Goal: Information Seeking & Learning: Learn about a topic

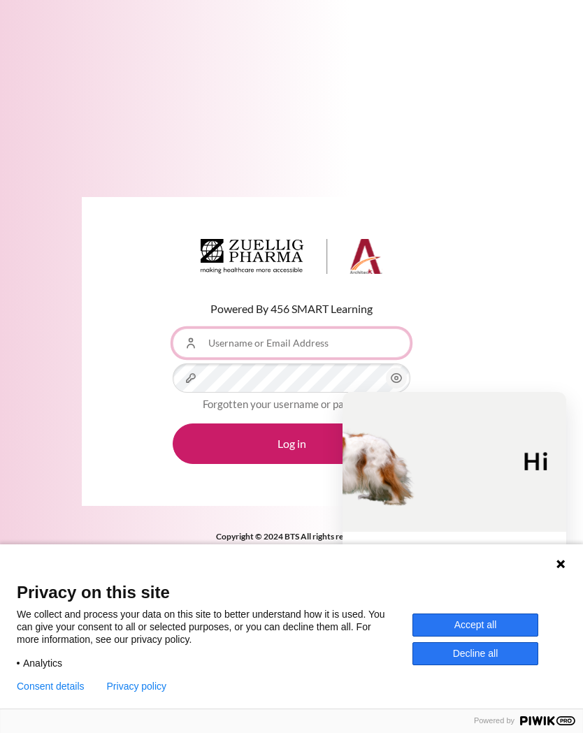
click at [307, 348] on input "Username or Email Address" at bounding box center [292, 343] width 238 height 29
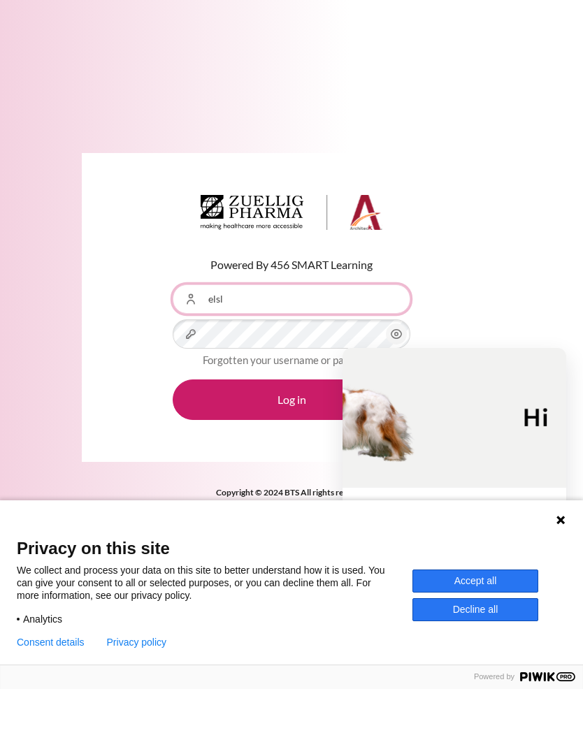
click at [323, 329] on input "elsl" at bounding box center [292, 343] width 238 height 29
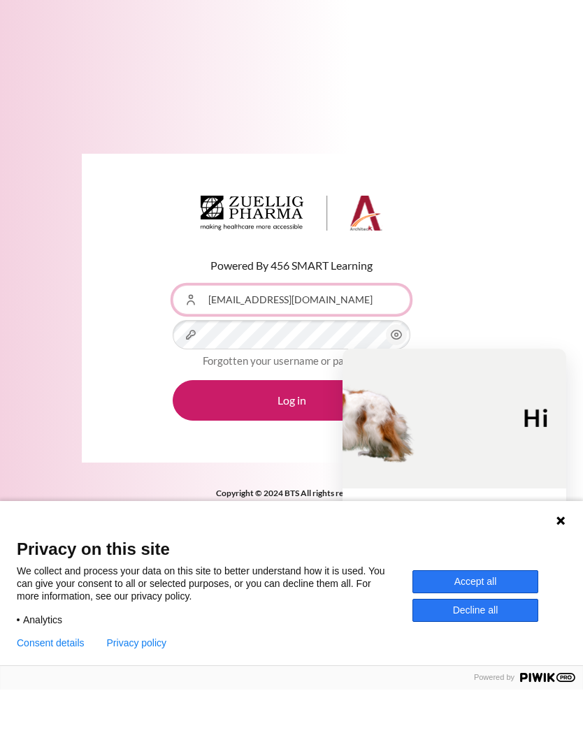
type input "[EMAIL_ADDRESS][DOMAIN_NAME]"
click at [301, 424] on button "Log in" at bounding box center [292, 444] width 238 height 41
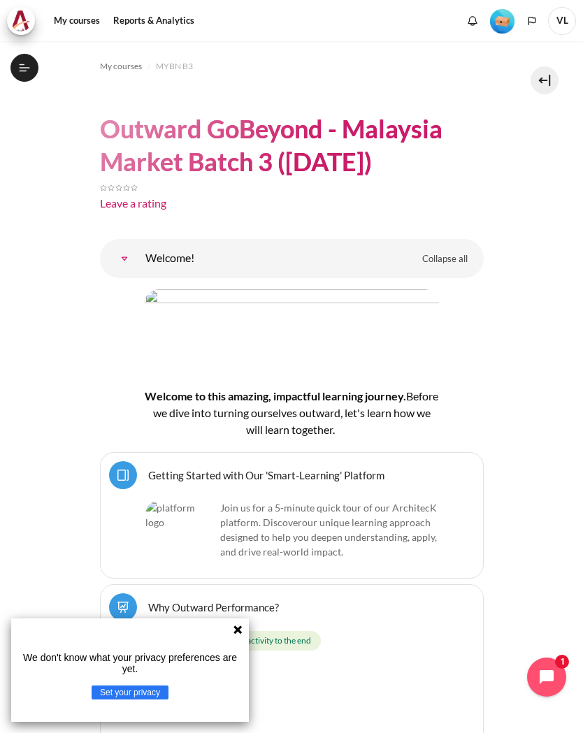
click at [236, 634] on icon at bounding box center [237, 630] width 8 height 8
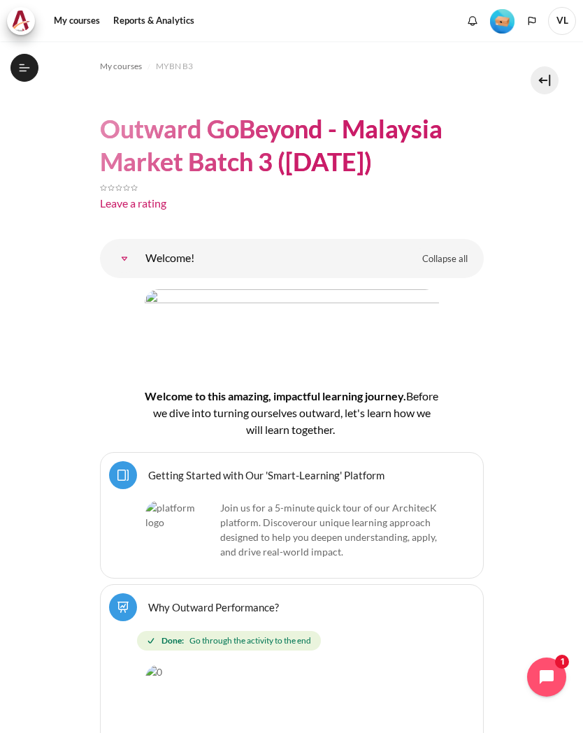
click at [22, 71] on icon at bounding box center [24, 71] width 8 height 1
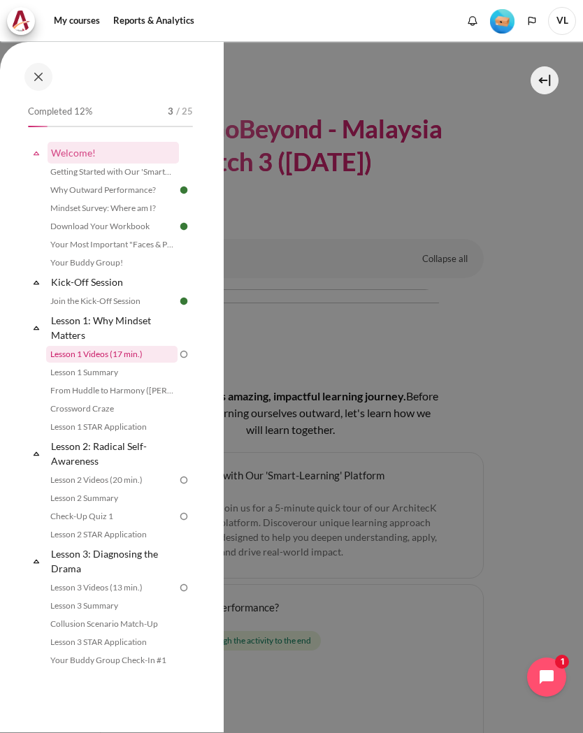
click at [88, 354] on link "Lesson 1 Videos (17 min.)" at bounding box center [111, 354] width 131 height 17
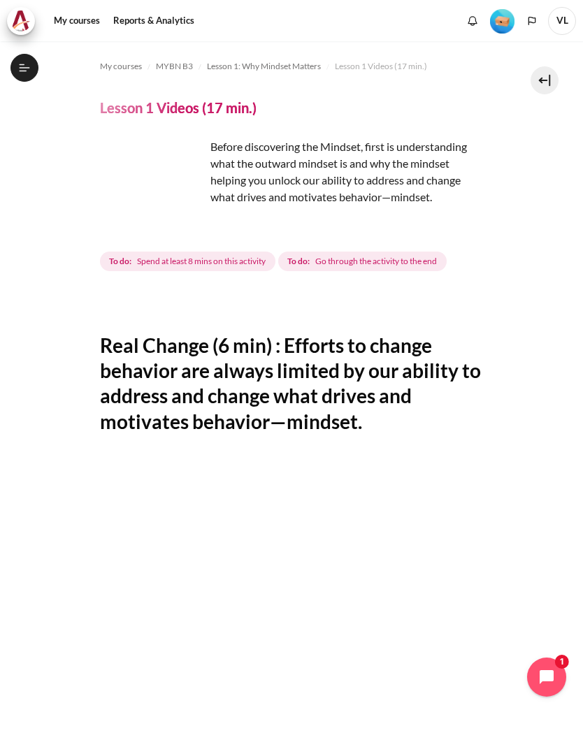
click at [31, 64] on button "Open course index" at bounding box center [24, 68] width 28 height 28
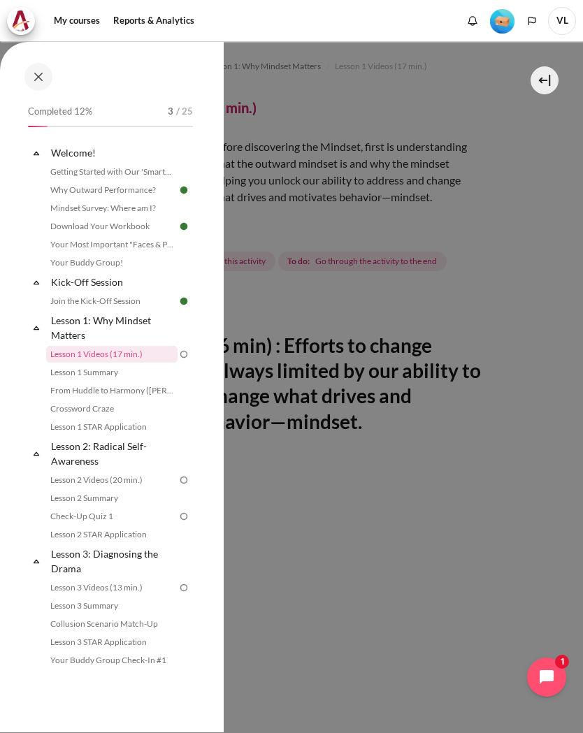
click at [579, 247] on div at bounding box center [291, 366] width 583 height 733
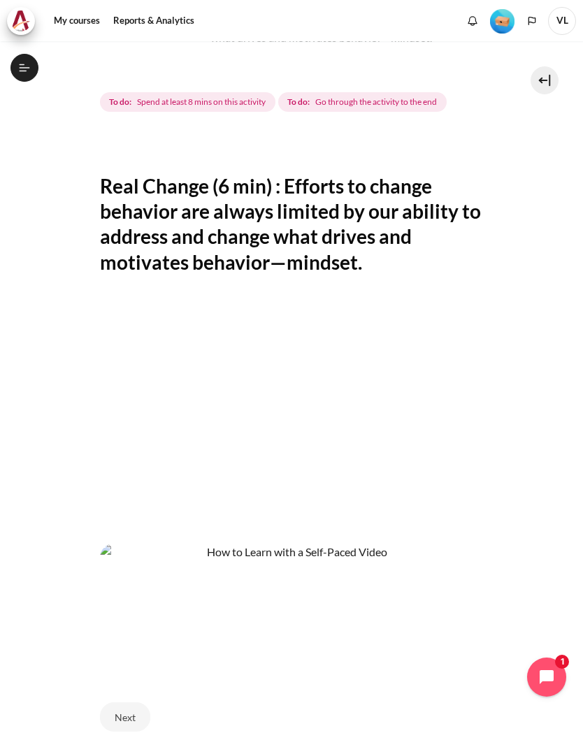
scroll to position [171, 0]
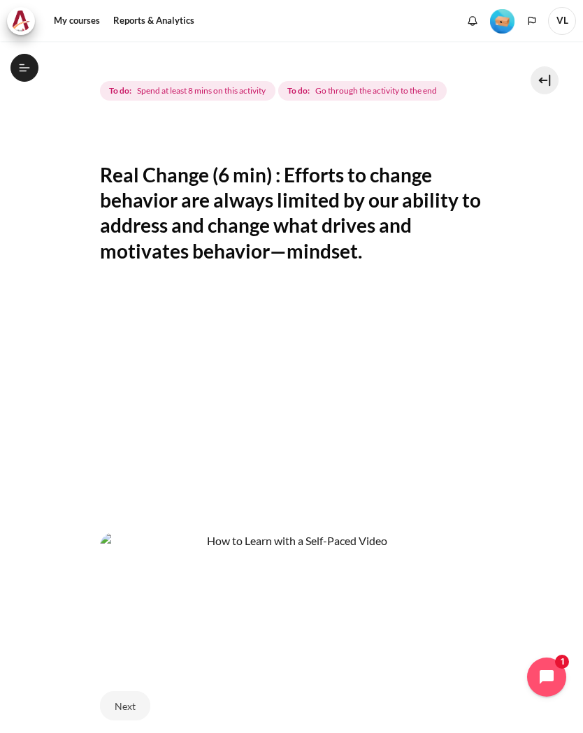
click at [23, 71] on icon at bounding box center [24, 71] width 8 height 1
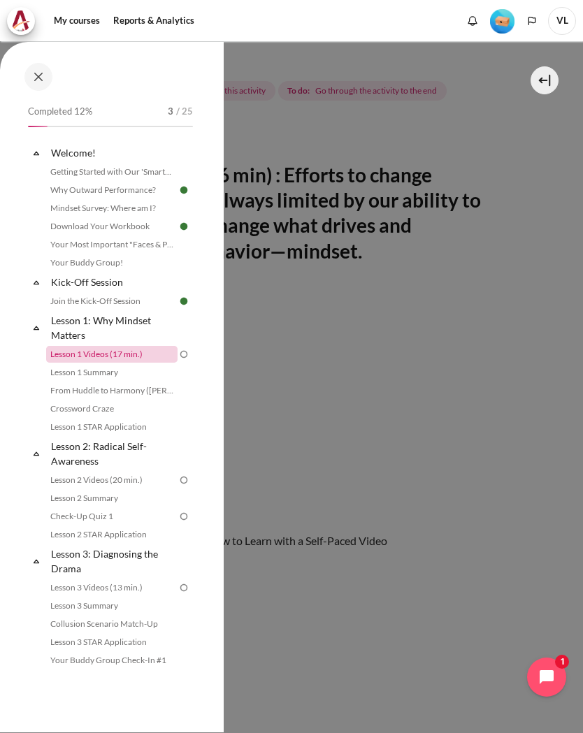
click at [109, 351] on link "Lesson 1 Videos (17 min.)" at bounding box center [111, 354] width 131 height 17
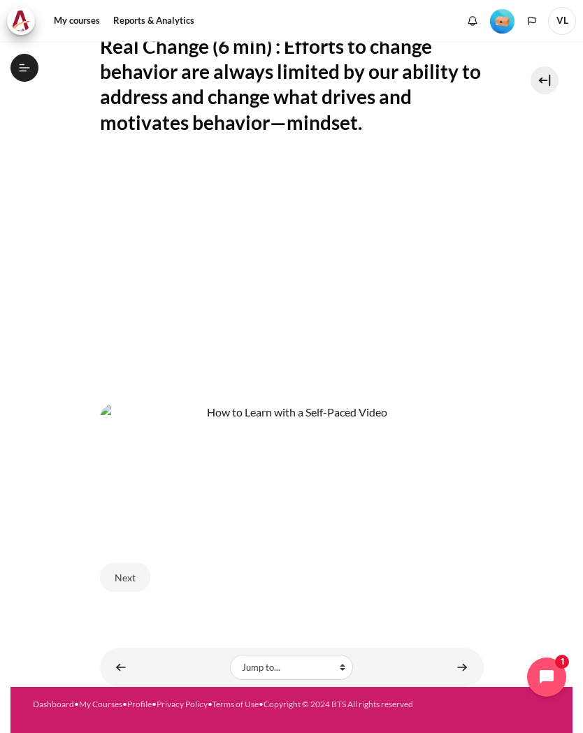
scroll to position [298, 0]
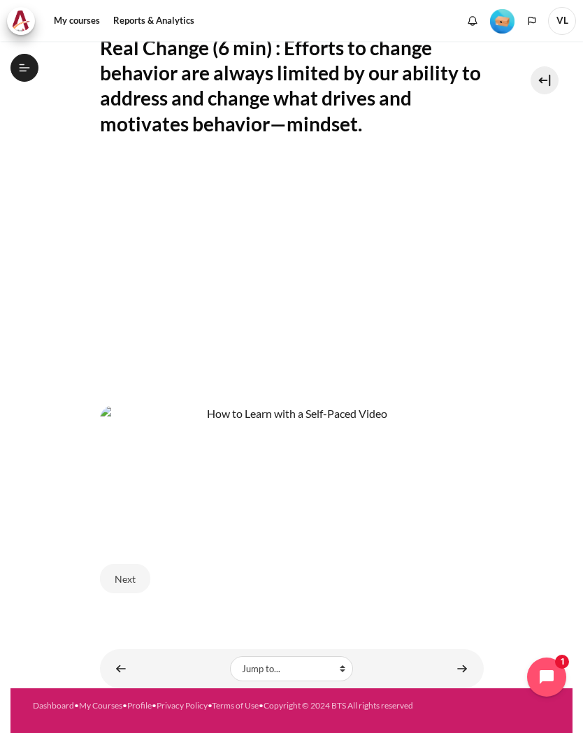
click at [129, 582] on button "Next" at bounding box center [125, 578] width 50 height 29
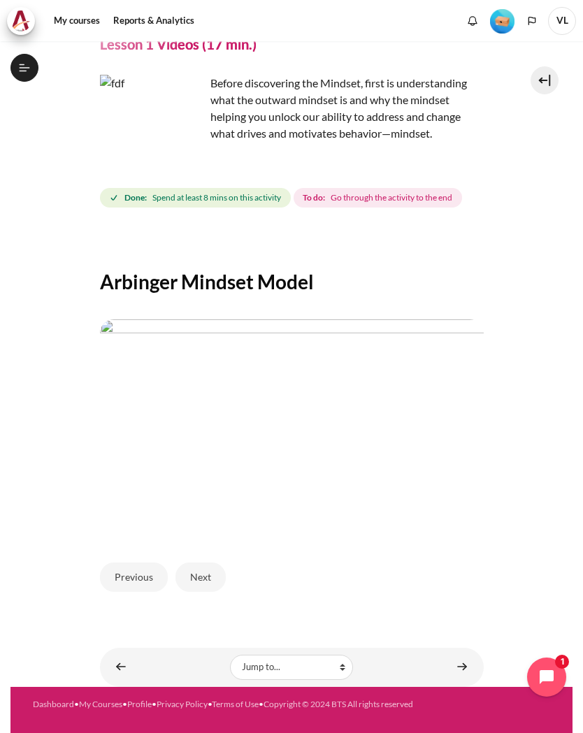
scroll to position [63, 0]
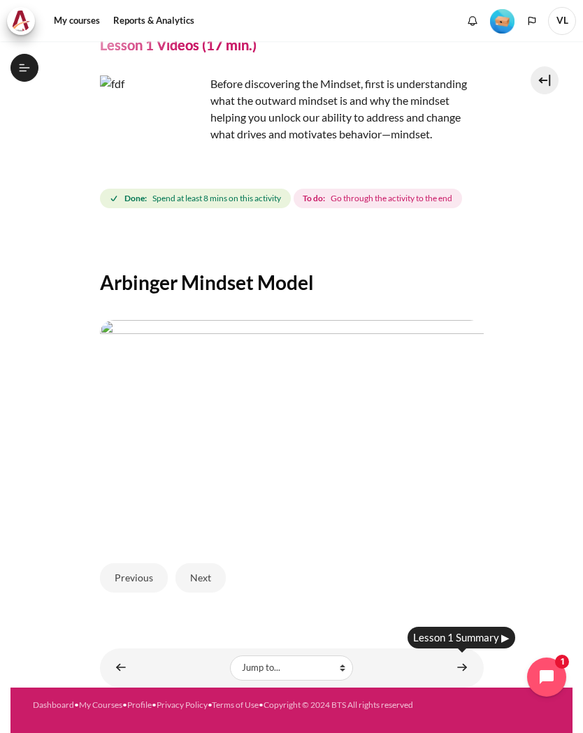
click at [456, 665] on link "Content" at bounding box center [462, 667] width 28 height 27
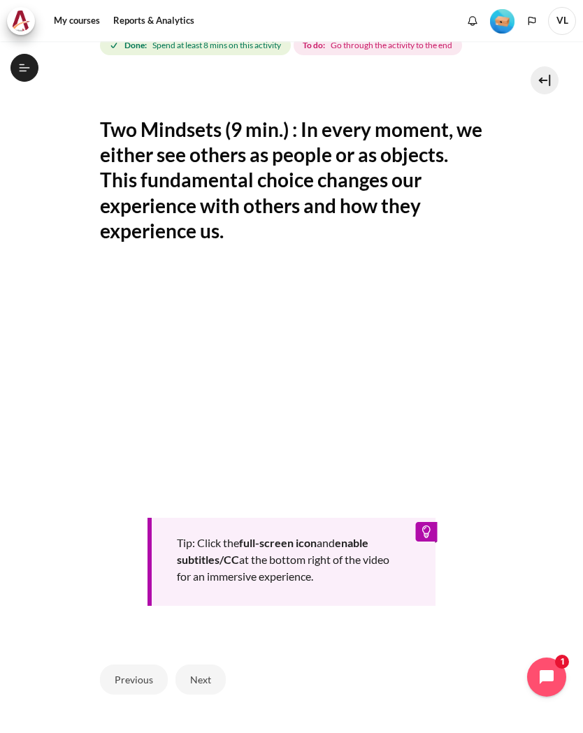
click at [20, 68] on icon at bounding box center [25, 67] width 10 height 1
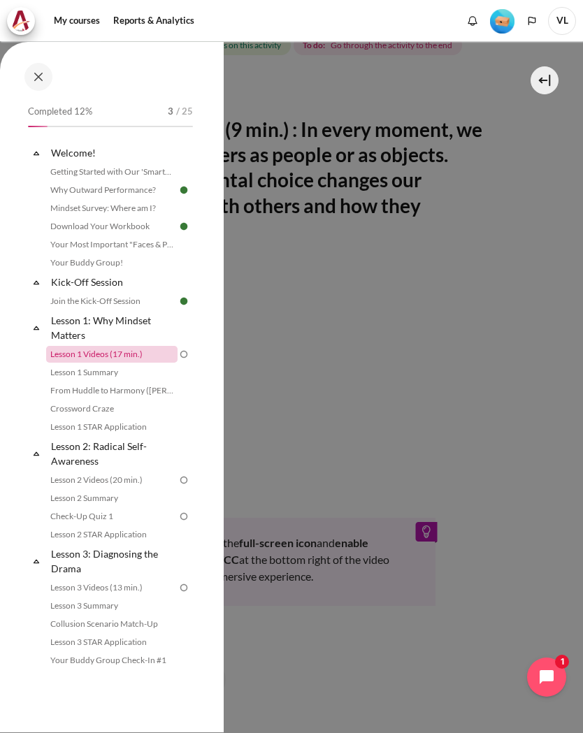
click at [58, 355] on link "Lesson 1 Videos (17 min.)" at bounding box center [111, 354] width 131 height 17
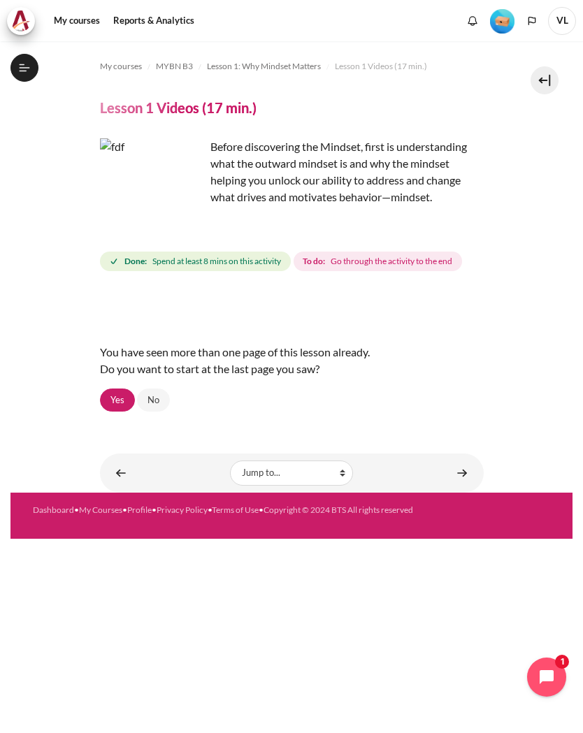
click at [112, 404] on link "Yes" at bounding box center [117, 401] width 35 height 24
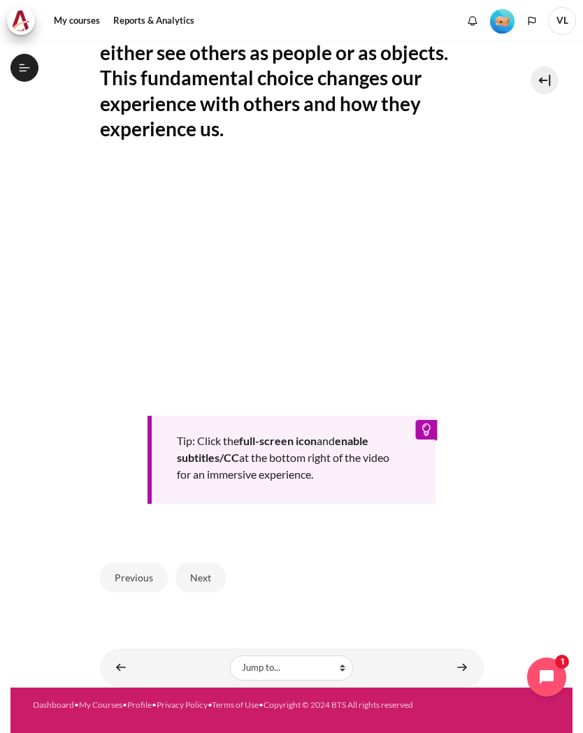
scroll to position [317, 0]
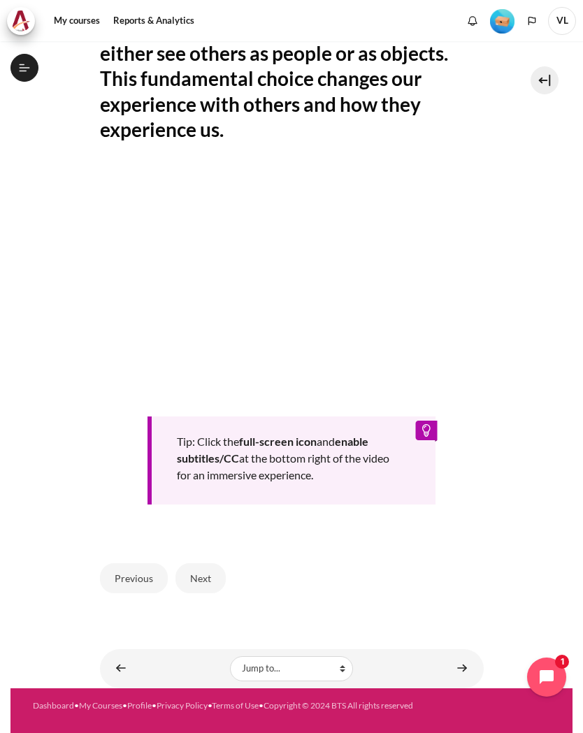
click at [197, 581] on button "Next" at bounding box center [200, 577] width 50 height 29
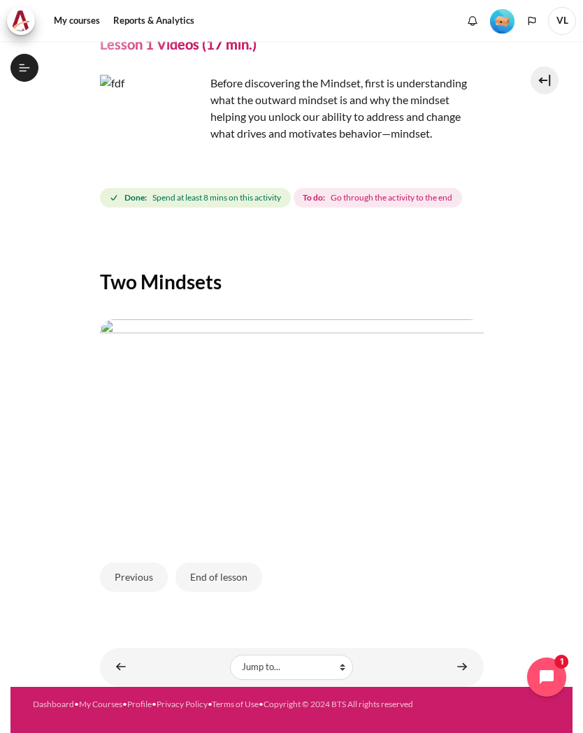
scroll to position [63, 0]
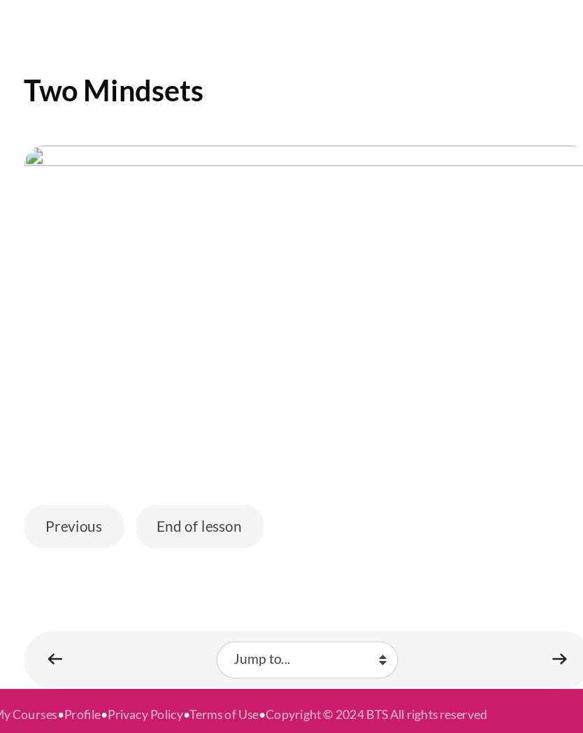
click at [175, 563] on button "End of lesson" at bounding box center [218, 577] width 87 height 29
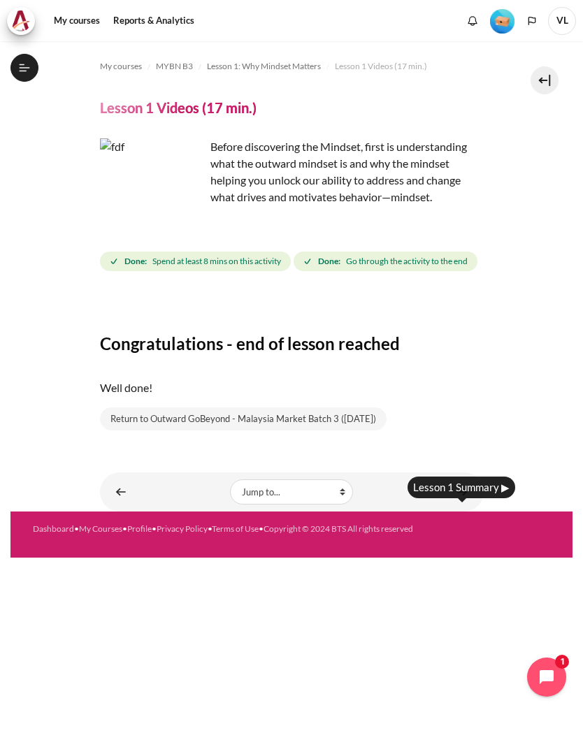
click at [455, 505] on link "Content" at bounding box center [462, 491] width 28 height 27
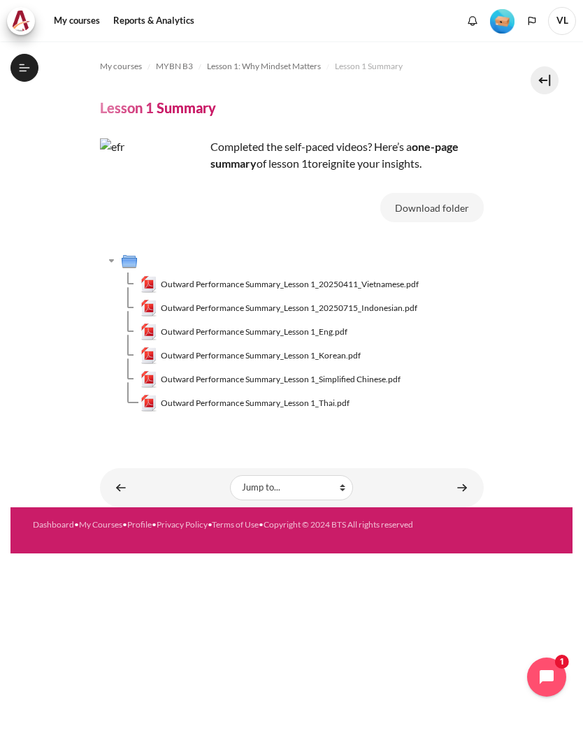
click at [162, 195] on img "Content" at bounding box center [152, 190] width 105 height 105
click at [461, 210] on button "Download folder" at bounding box center [431, 207] width 103 height 29
click at [410, 693] on div "My courses MYBN B3 Lesson 1: Why Mindset Matters Lesson 1 Summary Lesson 1 Summ…" at bounding box center [291, 387] width 562 height 692
click at [32, 59] on button "Open course index" at bounding box center [24, 68] width 28 height 28
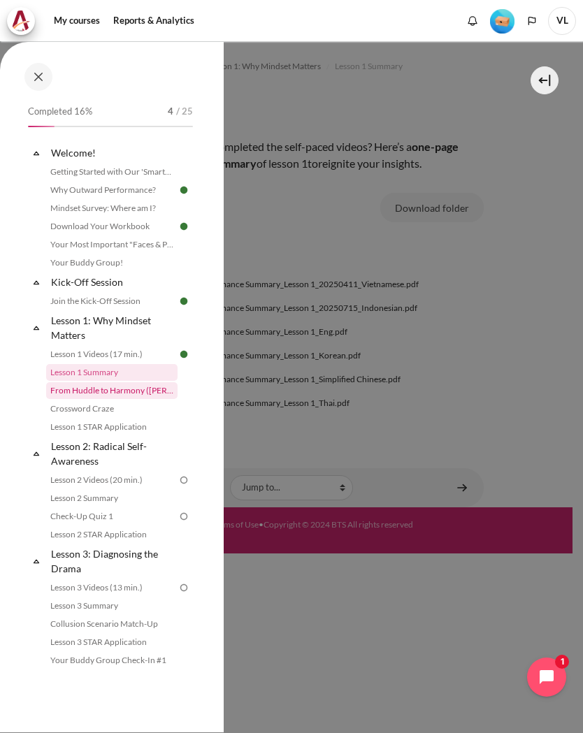
click at [106, 390] on link "From Huddle to Harmony ([PERSON_NAME]'s Story)" at bounding box center [111, 390] width 131 height 17
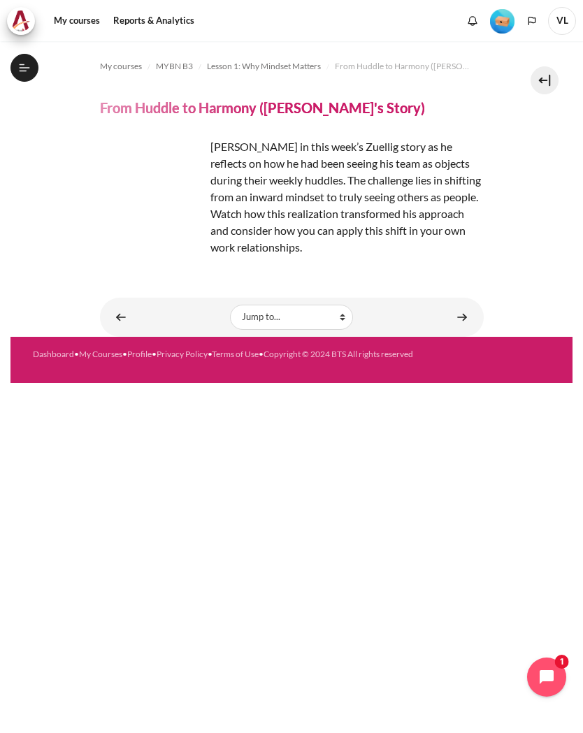
scroll to position [4, 0]
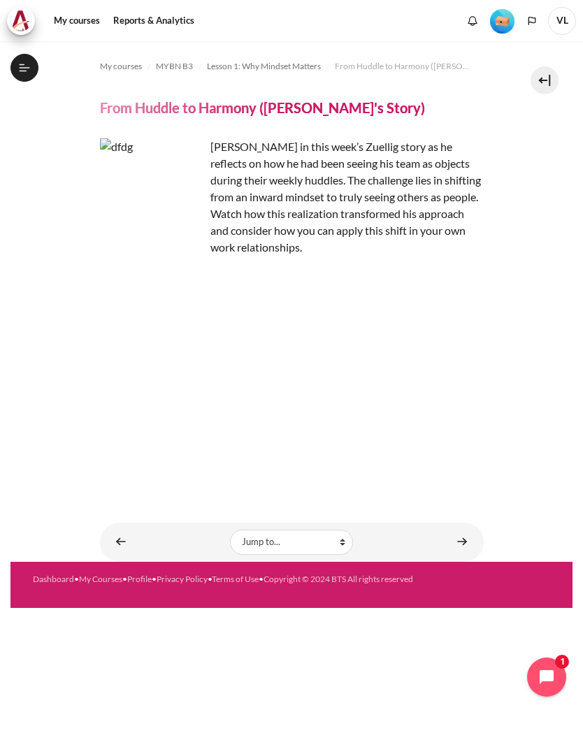
click at [26, 71] on icon at bounding box center [24, 71] width 8 height 1
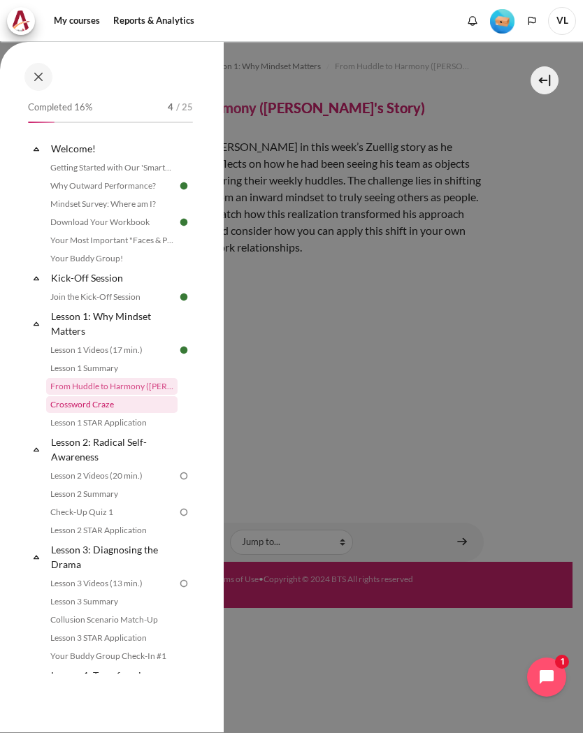
click at [64, 405] on link "Crossword Craze" at bounding box center [111, 404] width 131 height 17
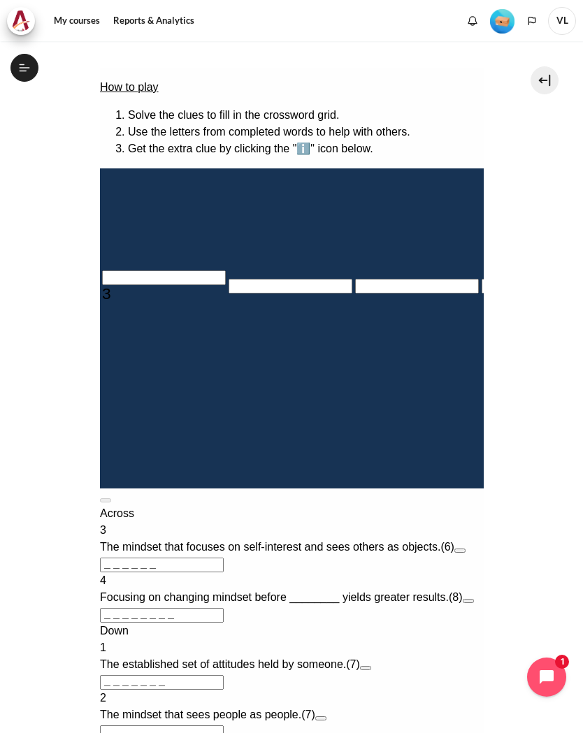
scroll to position [182, 0]
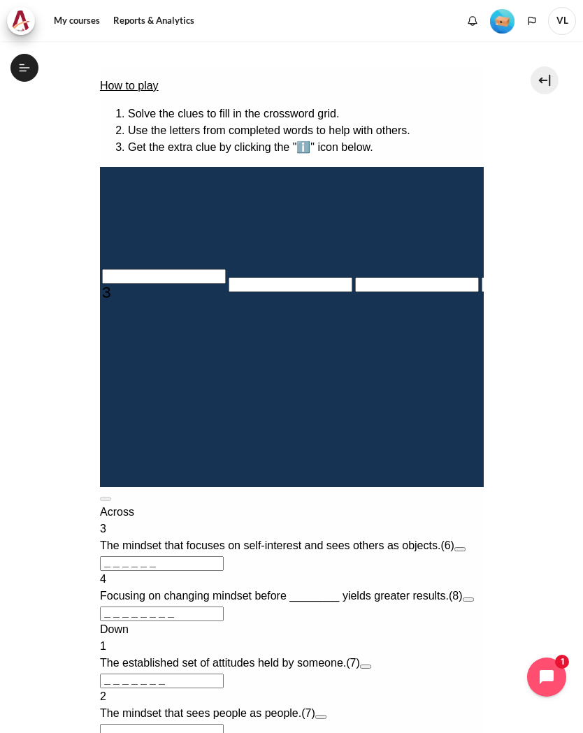
click at [113, 284] on input "Crossword grid. Use arrow keys to navigate and the keyboard to enter characters…" at bounding box center [163, 276] width 124 height 15
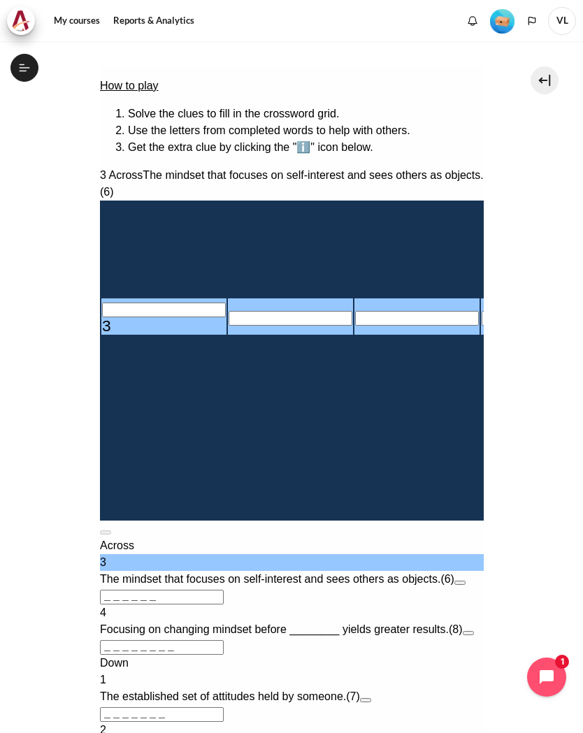
type input "I＿＿＿＿＿"
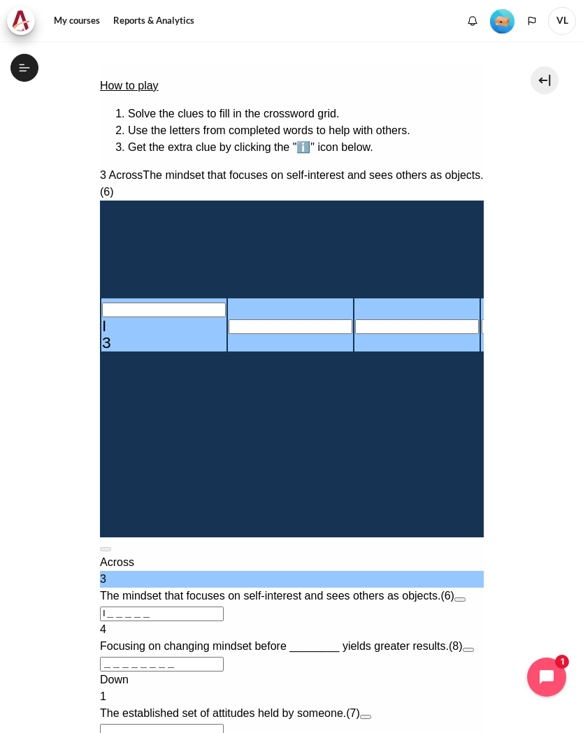
type input "IN＿＿＿＿"
type input "INW＿＿＿"
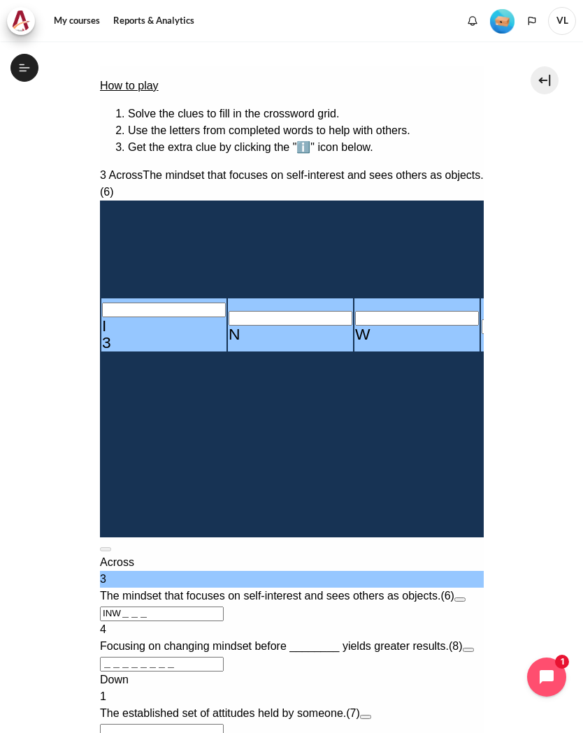
type input "INWA＿＿"
type input "INWAR＿"
type input "INWARD"
type input "＿＿＿D＿＿＿"
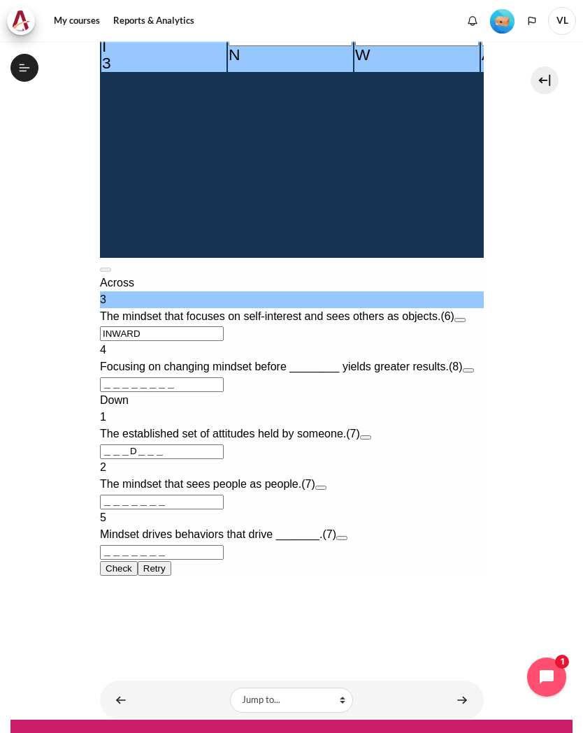
scroll to position [463, 0]
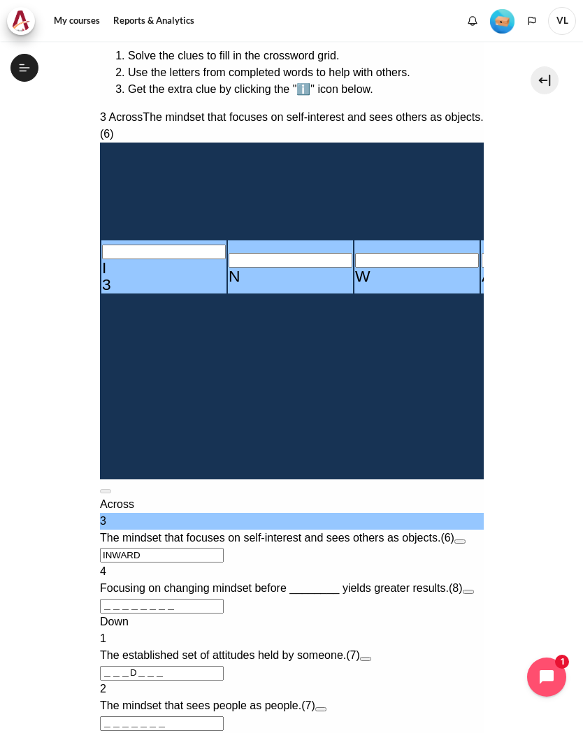
click at [577, 210] on div "My courses MYBN B3 Lesson 1: Why Mindset Matters Crossword Craze Crossword Craze" at bounding box center [291, 387] width 583 height 692
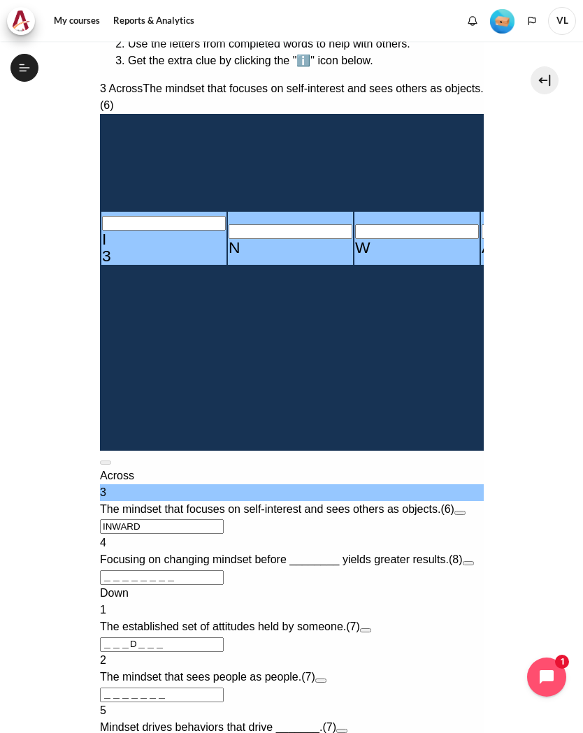
scroll to position [271, 0]
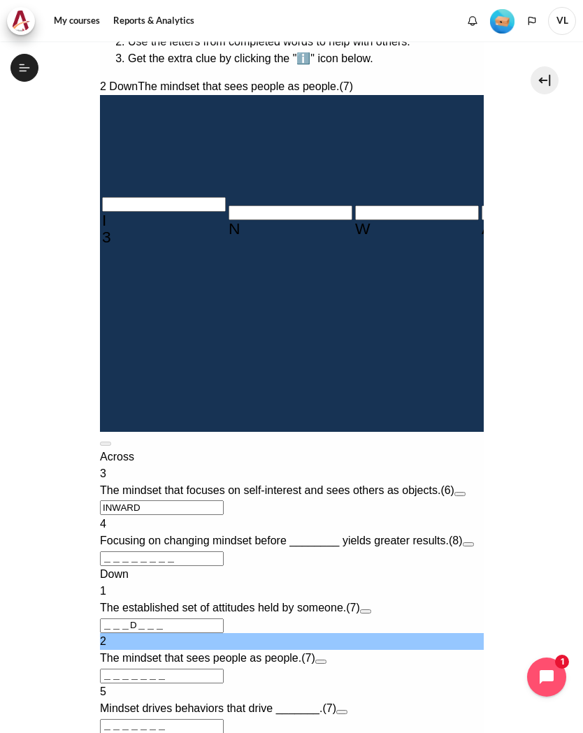
type input "O＿＿＿＿＿＿"
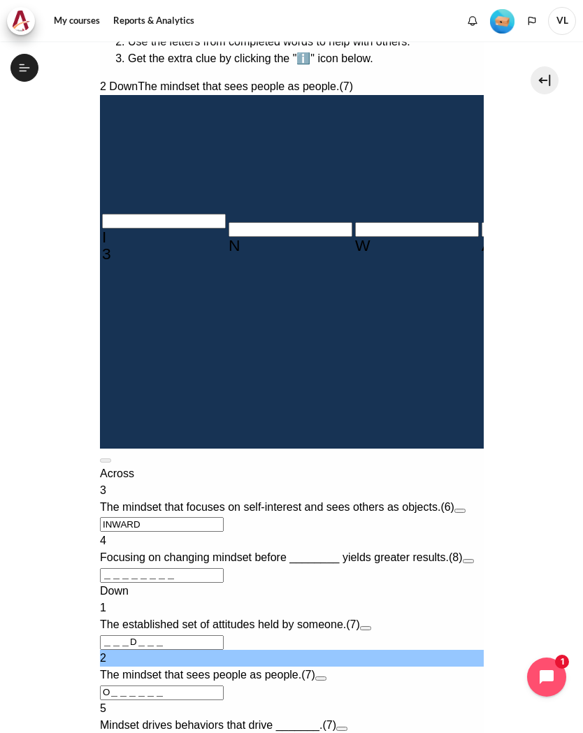
type input "OU＿＿＿＿＿"
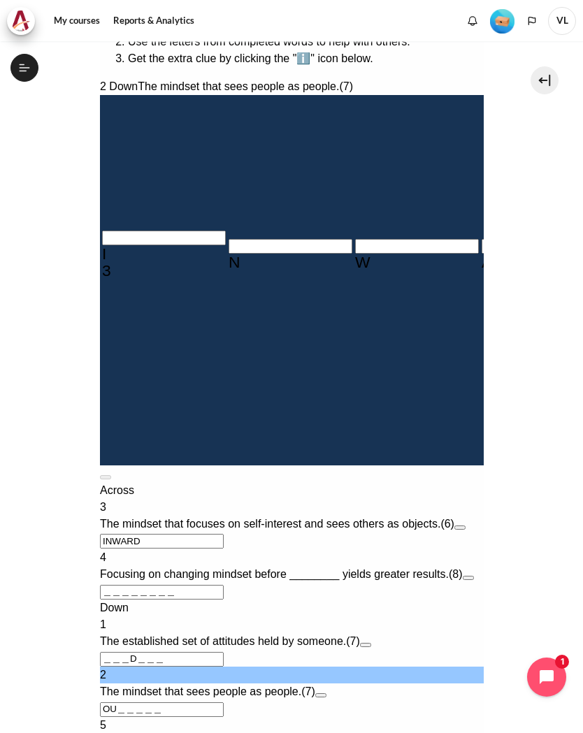
type input "OUT＿＿＿＿"
type input "OUTW＿＿＿"
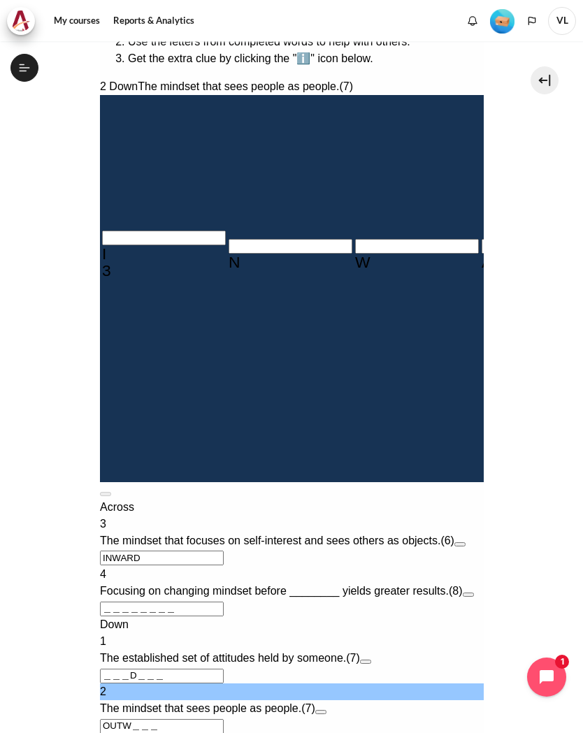
type input "＿＿＿A＿＿＿＿"
type input "OUTWA＿＿"
type input "OUTWAR＿"
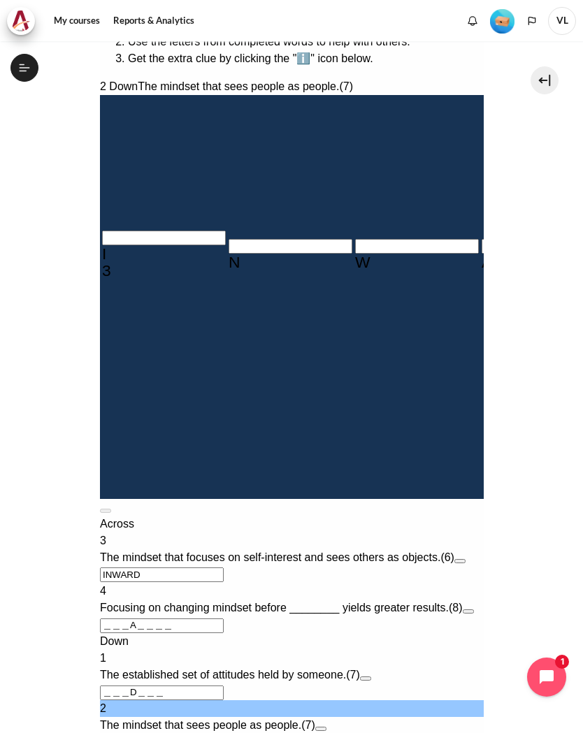
type input "OUTWARD"
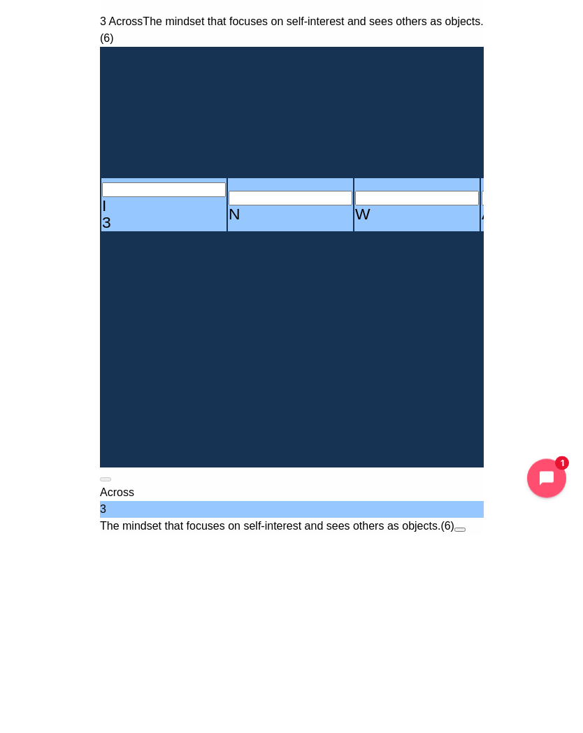
scroll to position [143, 0]
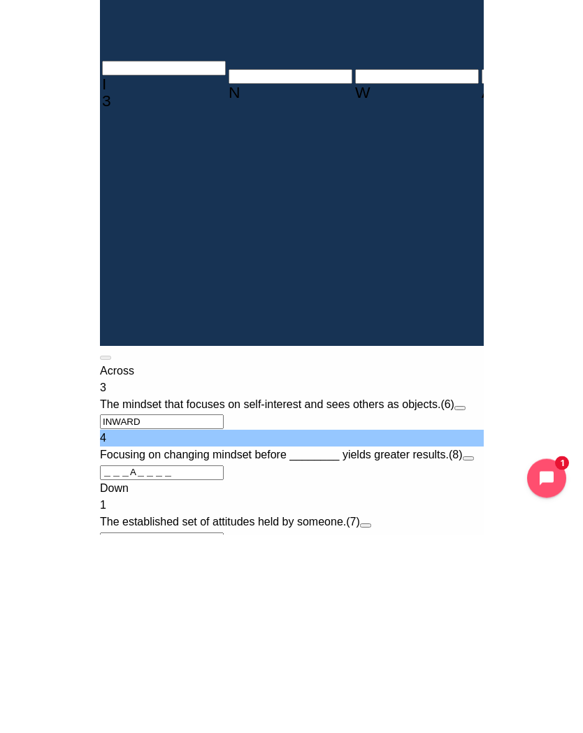
scroll to position [265, 0]
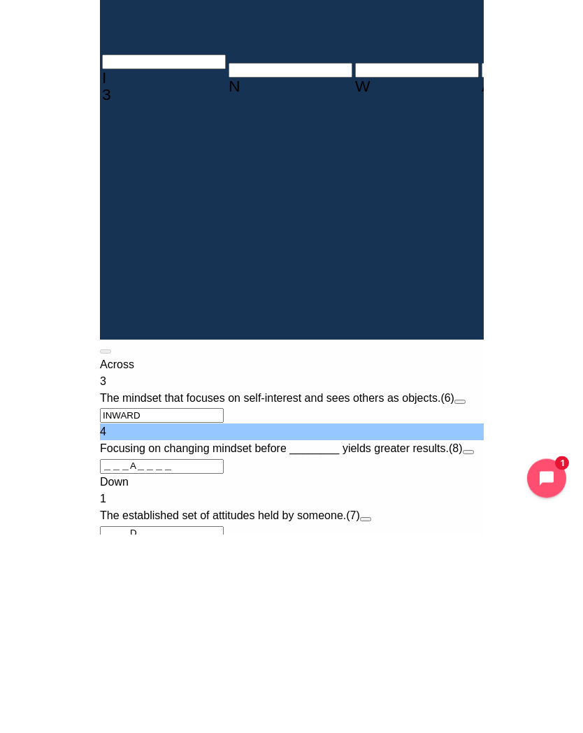
type input "＿＿＿A＿＿＿R"
type input "R＿＿＿＿＿＿"
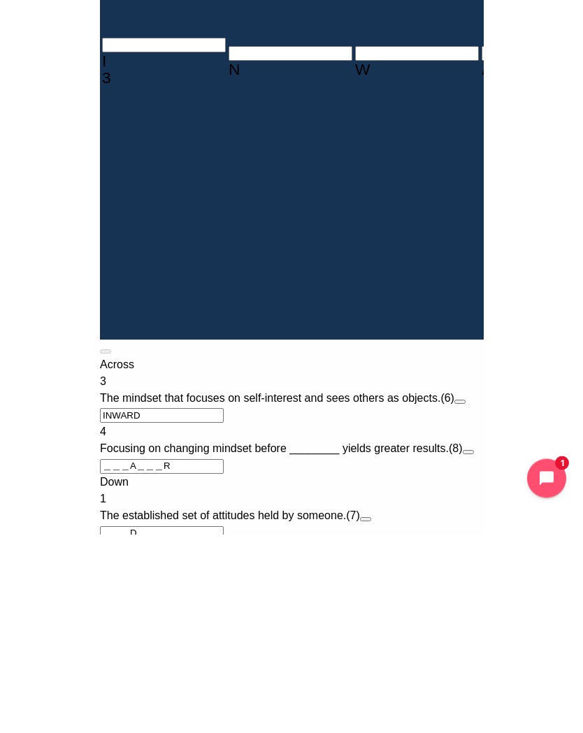
type input "RE＿＿＿＿＿"
type input "RES＿＿＿＿"
type input "RESU＿＿＿"
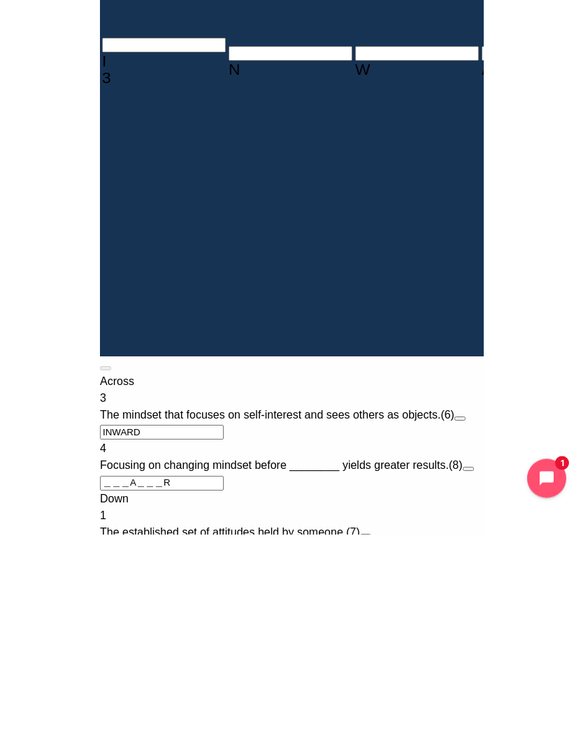
type input "RESUL＿＿"
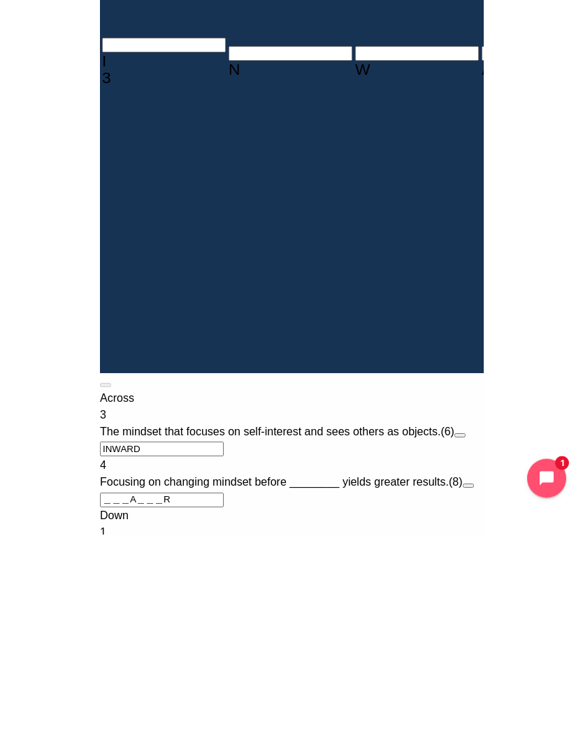
type input "RESULT＿"
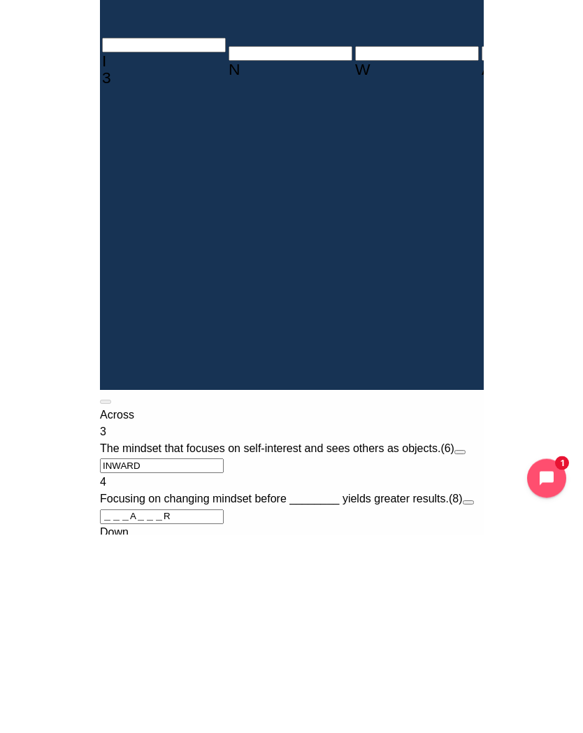
type input "RESULTS"
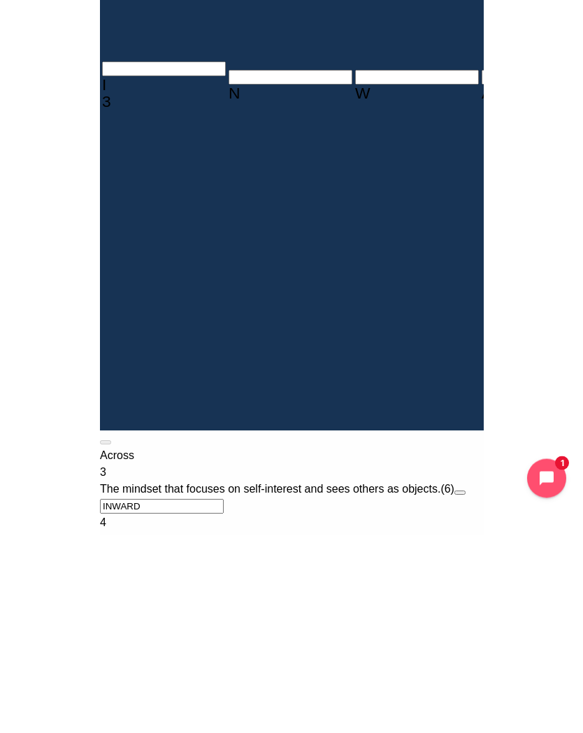
scroll to position [242, 0]
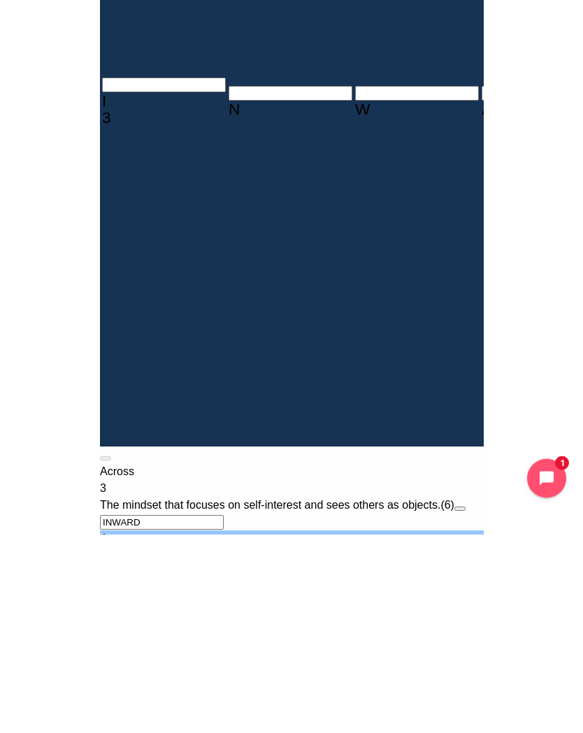
type input "B＿＿A＿＿＿R"
type input "BE＿A＿＿＿R"
type input "＿＿＿D＿E＿"
type input "BEHA＿＿＿R"
type input "BEHAV＿＿R"
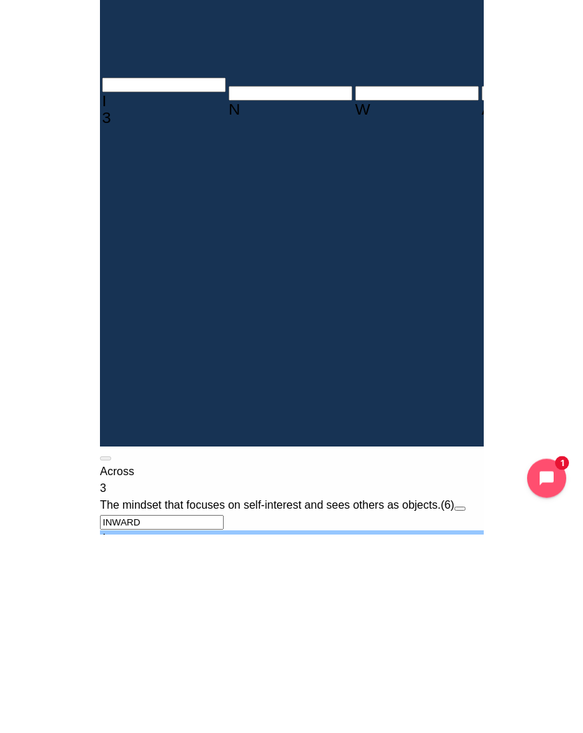
type input "BEHAVI＿R"
type input "BEHAVIUR"
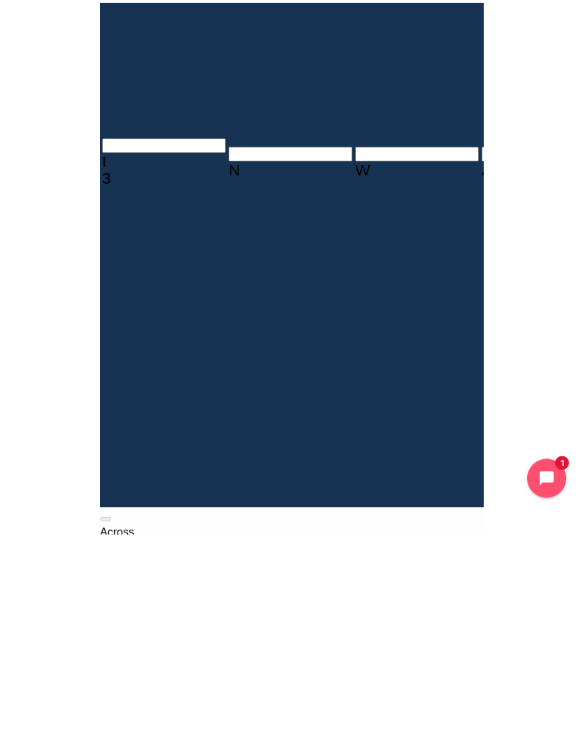
scroll to position [182, 0]
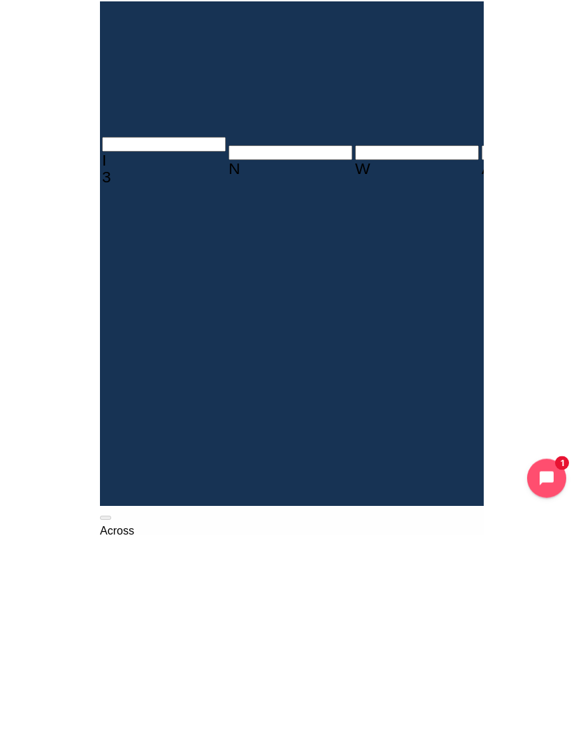
type input "BEHAVIOR"
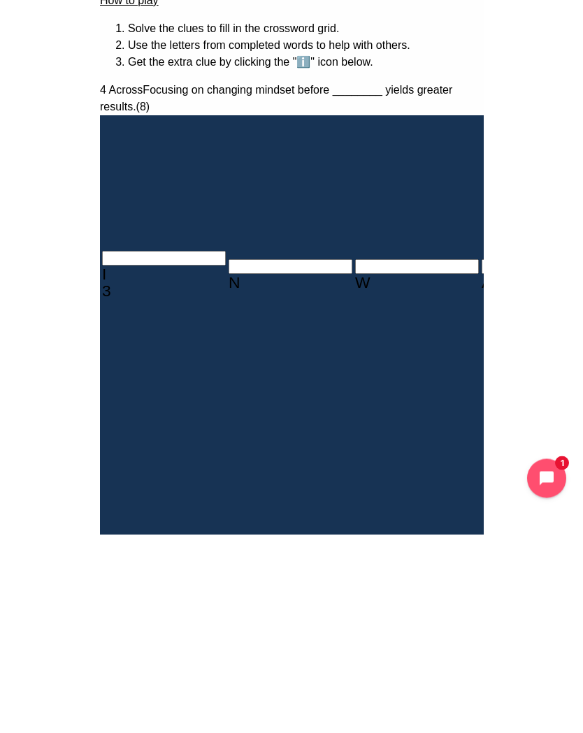
scroll to position [4, 0]
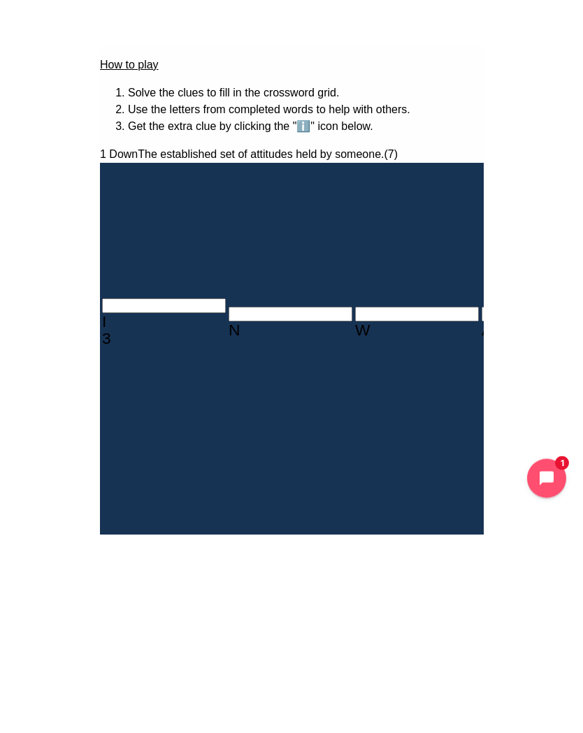
type input "M＿＿D＿E＿"
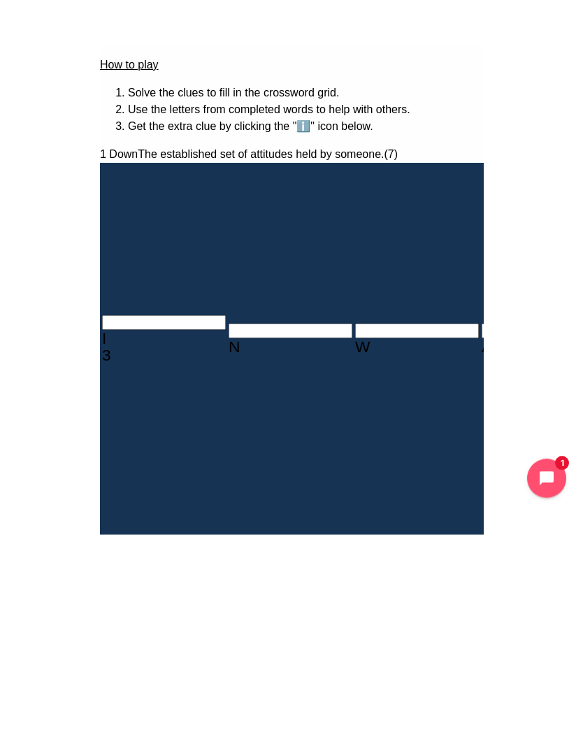
type input "MI＿D＿E＿"
type input "MIND＿E＿"
type input "MINDSE＿"
type input "MINDSET"
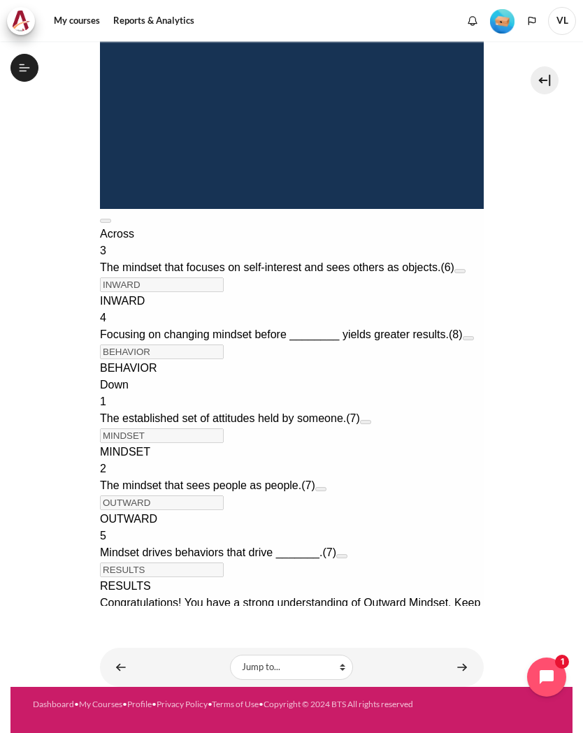
scroll to position [662, 0]
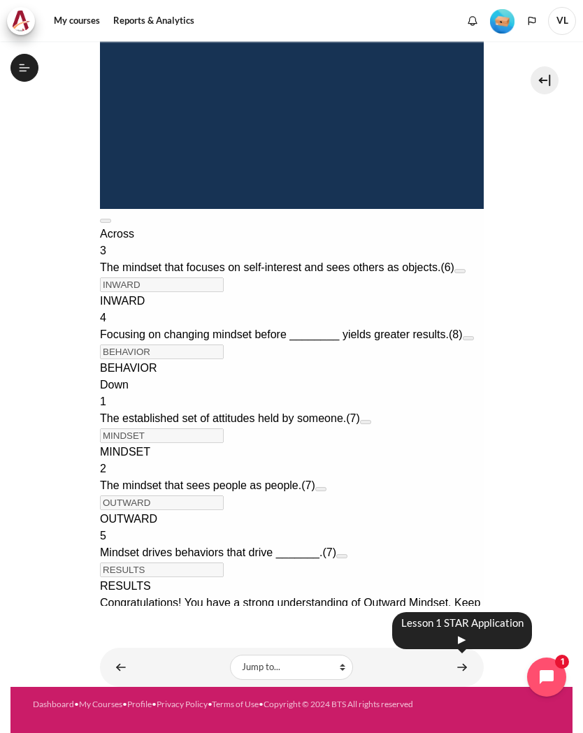
click at [467, 665] on link "Content" at bounding box center [462, 667] width 28 height 27
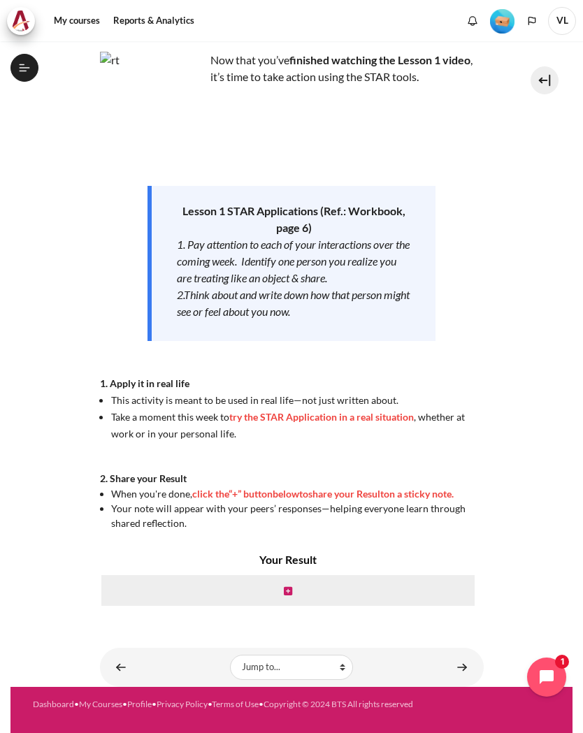
scroll to position [87, 0]
click at [286, 588] on icon "Content" at bounding box center [288, 591] width 8 height 10
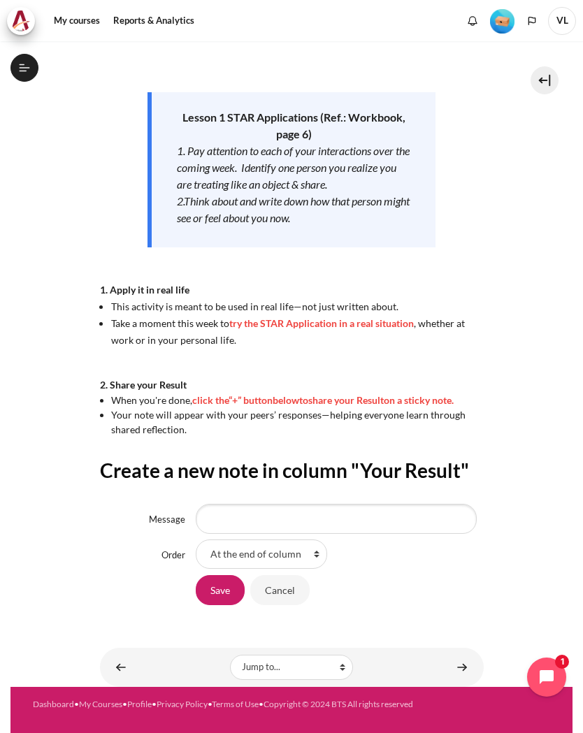
scroll to position [180, 0]
click at [308, 562] on select "At the end of column First place in column" at bounding box center [261, 554] width 131 height 29
click at [27, 66] on icon at bounding box center [24, 68] width 13 height 13
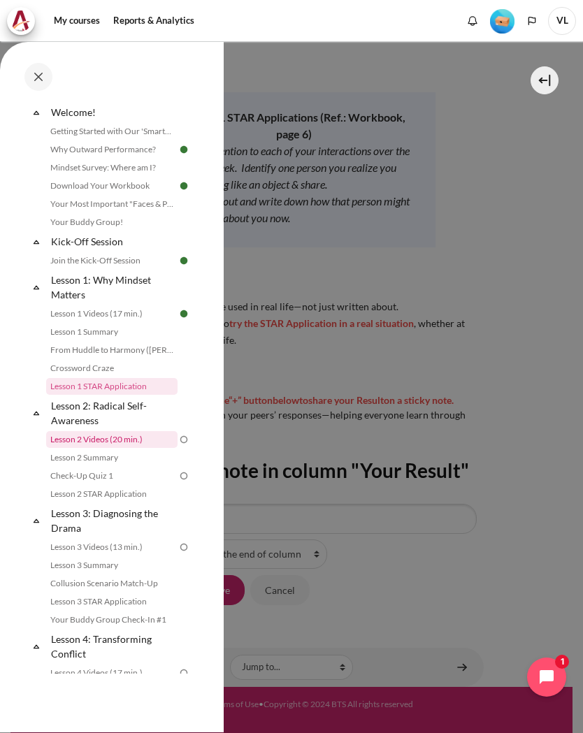
click at [139, 439] on link "Lesson 2 Videos (20 min.)" at bounding box center [111, 439] width 131 height 17
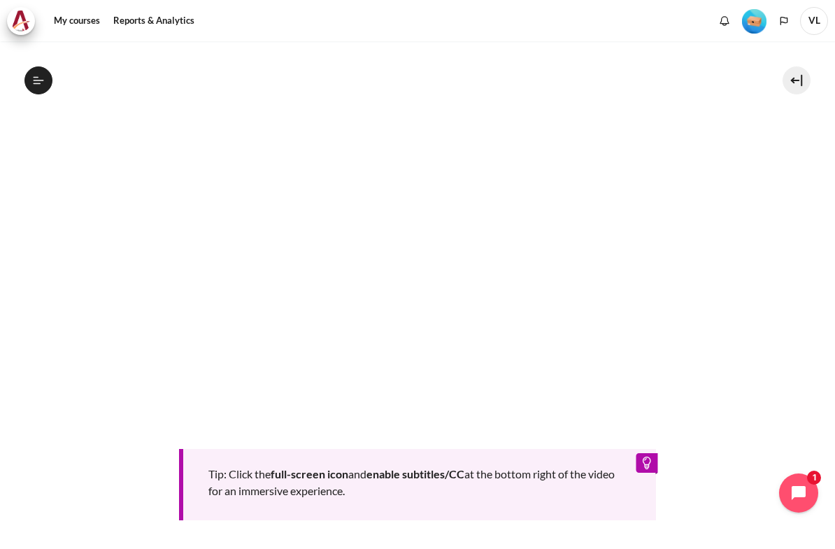
click at [40, 56] on section "My courses MYBN B3 Lesson 2: Radical Self-Awareness Lesson 2 Videos (20 min.) L…" at bounding box center [417, 210] width 814 height 985
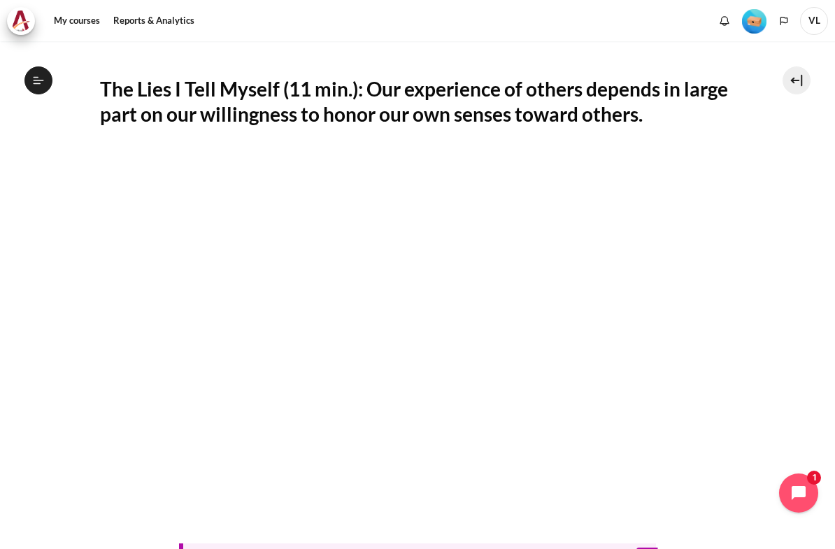
scroll to position [148, 0]
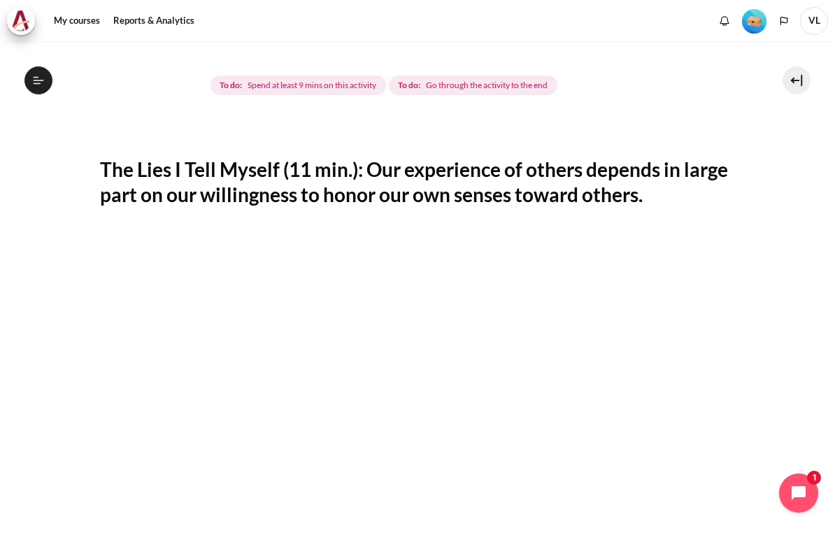
click at [43, 83] on icon at bounding box center [38, 80] width 13 height 13
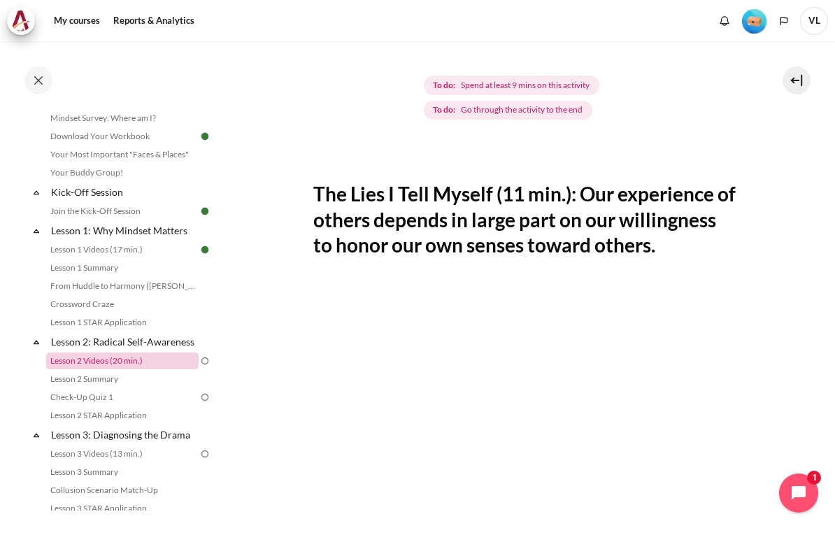
click at [162, 368] on link "Lesson 2 Videos (20 min.)" at bounding box center [122, 360] width 152 height 17
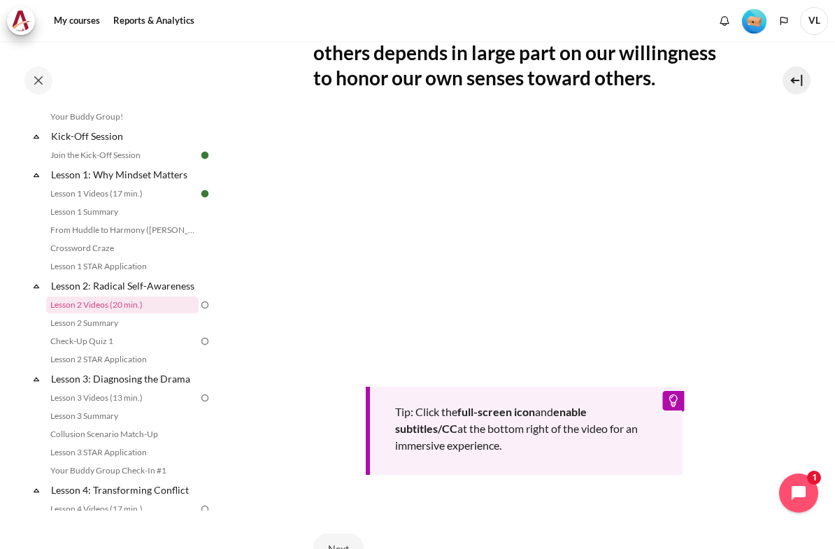
scroll to position [316, 0]
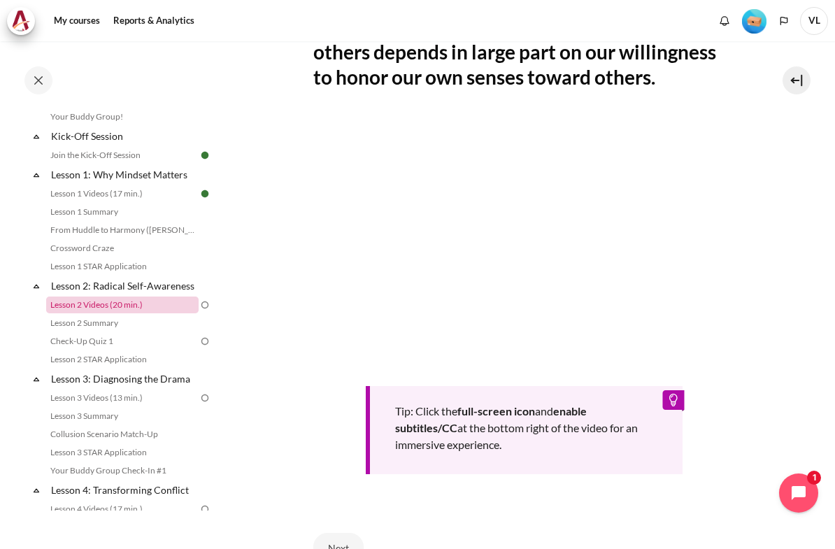
click at [132, 306] on link "Lesson 2 Videos (20 min.)" at bounding box center [122, 304] width 152 height 17
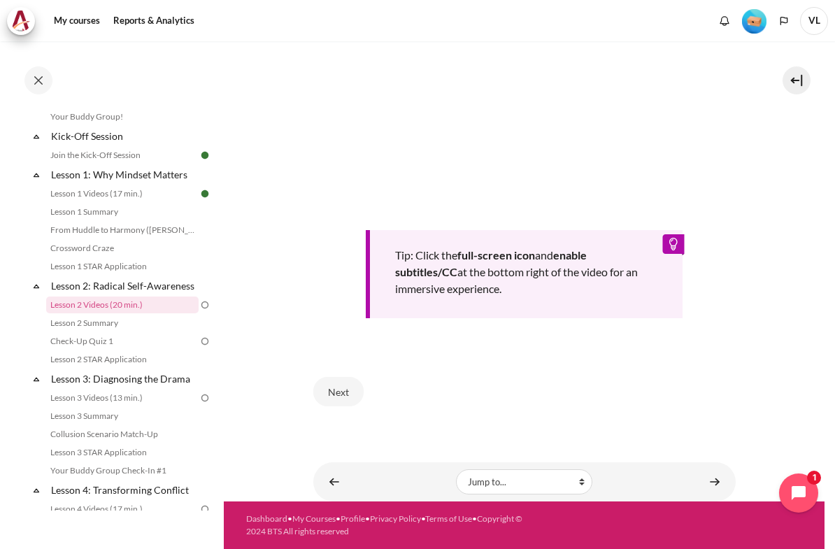
scroll to position [496, 0]
click at [340, 401] on button "Next" at bounding box center [338, 391] width 50 height 29
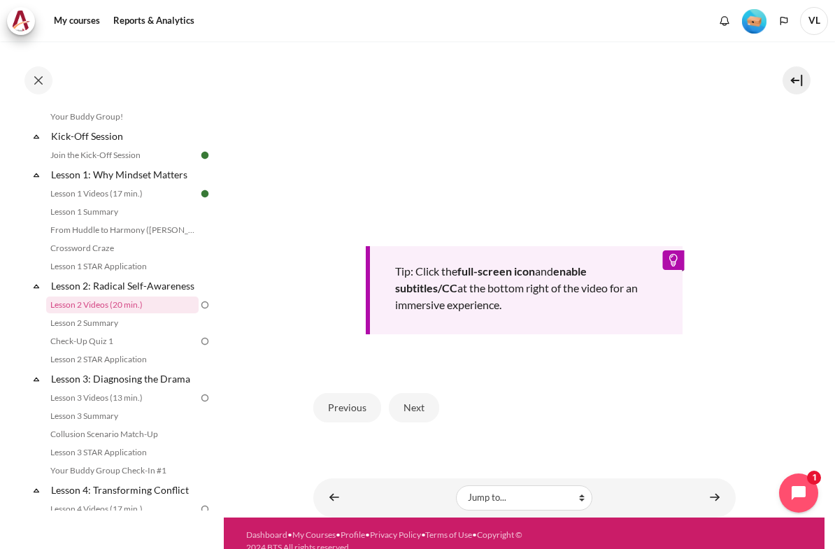
scroll to position [480, 0]
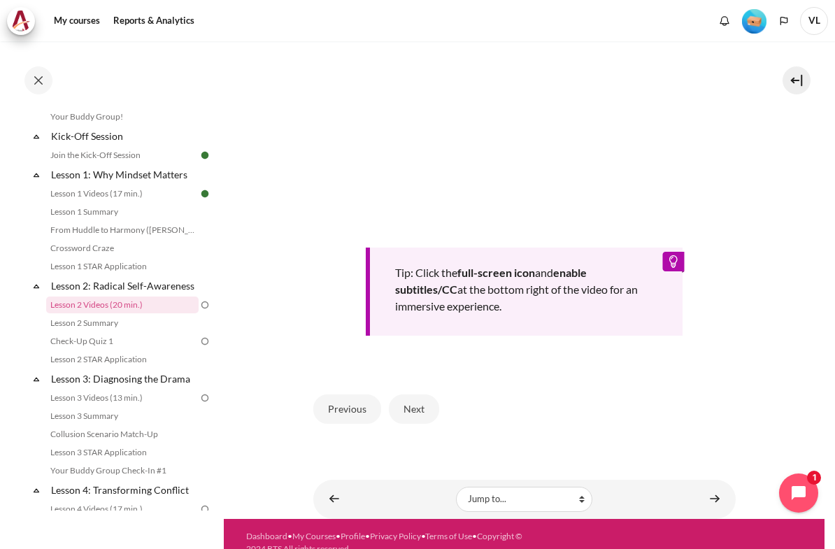
click at [675, 256] on div "Tip: Click the full-screen icon and enable subtitles/CC at the bottom right of …" at bounding box center [524, 291] width 317 height 88
click at [415, 412] on button "Next" at bounding box center [414, 408] width 50 height 29
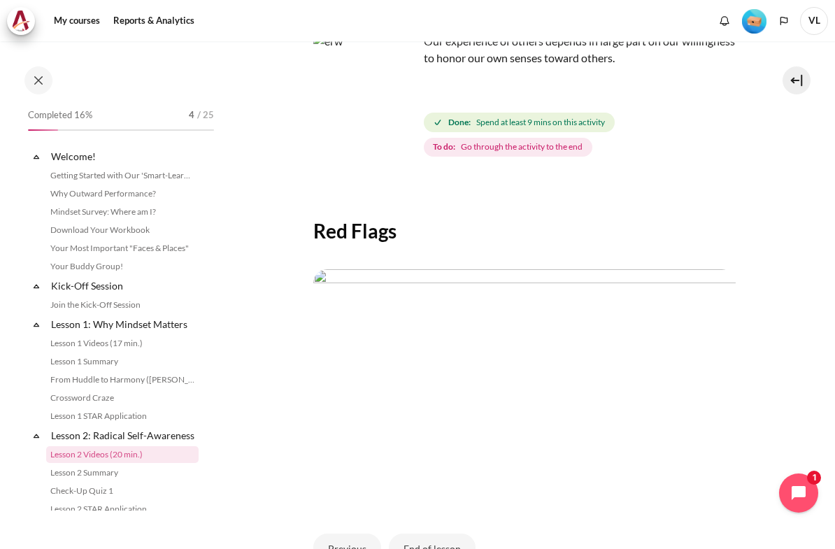
scroll to position [150, 0]
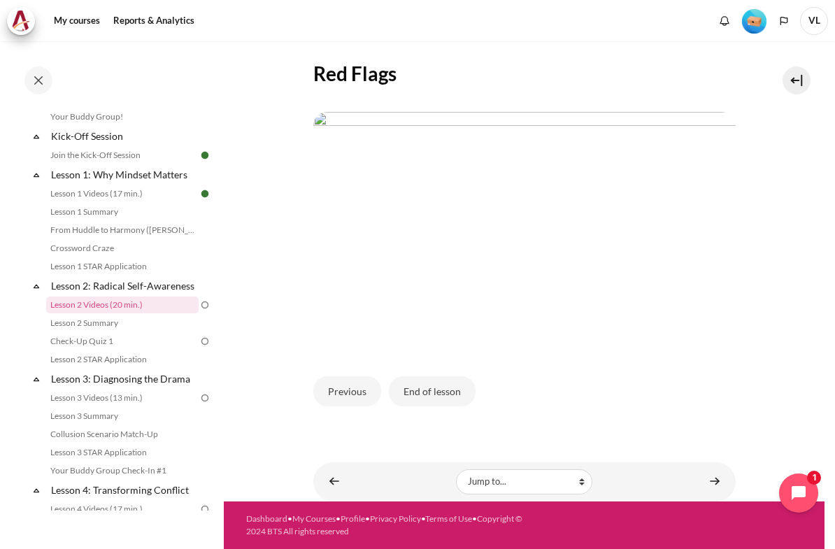
click at [830, 261] on div "My courses MYBN B3 Lesson 2: Radical Self-Awareness Lesson 2 Videos (20 min.) L…" at bounding box center [417, 294] width 835 height 507
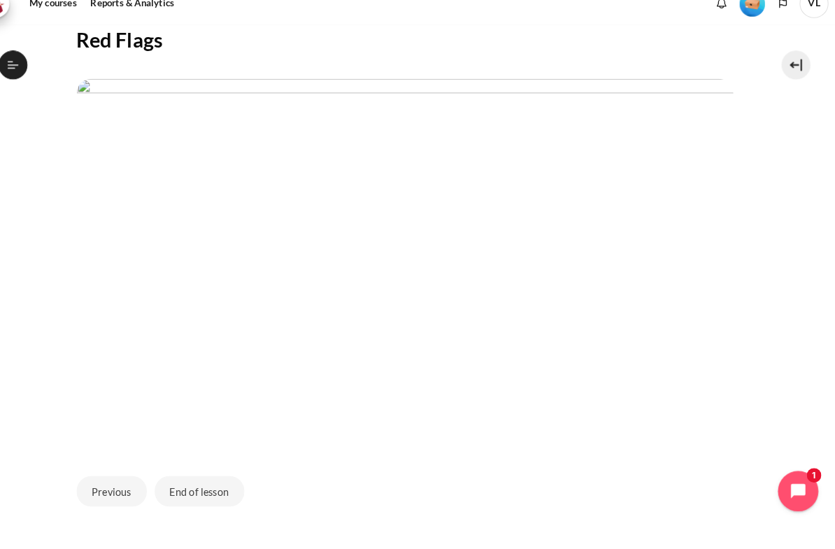
scroll to position [263, 0]
click at [196, 477] on button "End of lesson" at bounding box center [218, 491] width 87 height 29
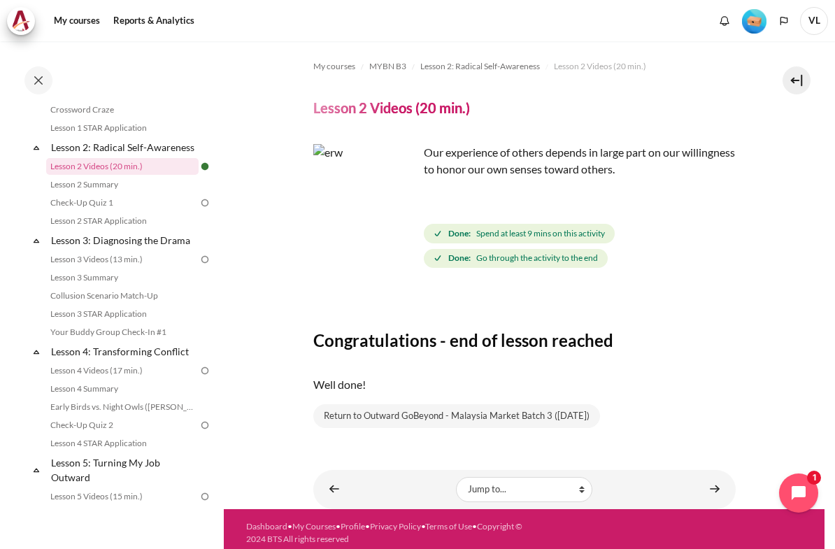
scroll to position [3, 0]
click at [705, 475] on link "Content" at bounding box center [714, 488] width 28 height 27
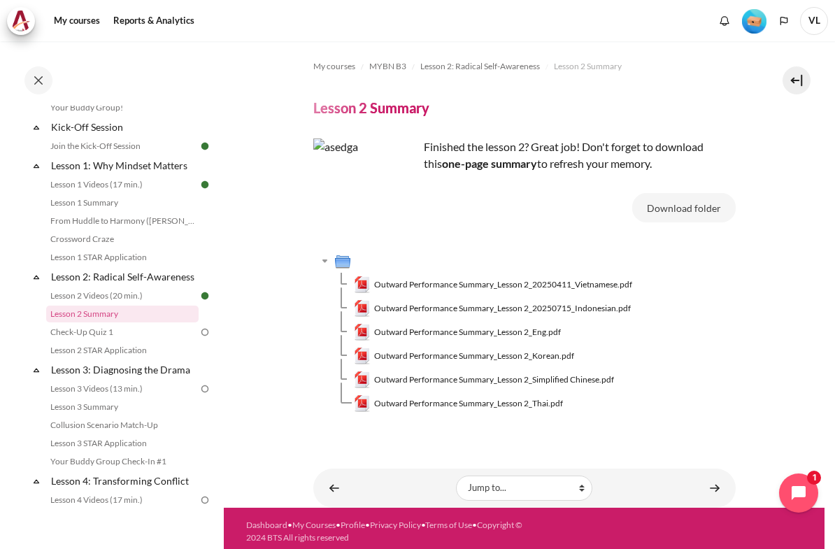
scroll to position [3, 0]
click at [709, 474] on link "Content" at bounding box center [714, 487] width 28 height 27
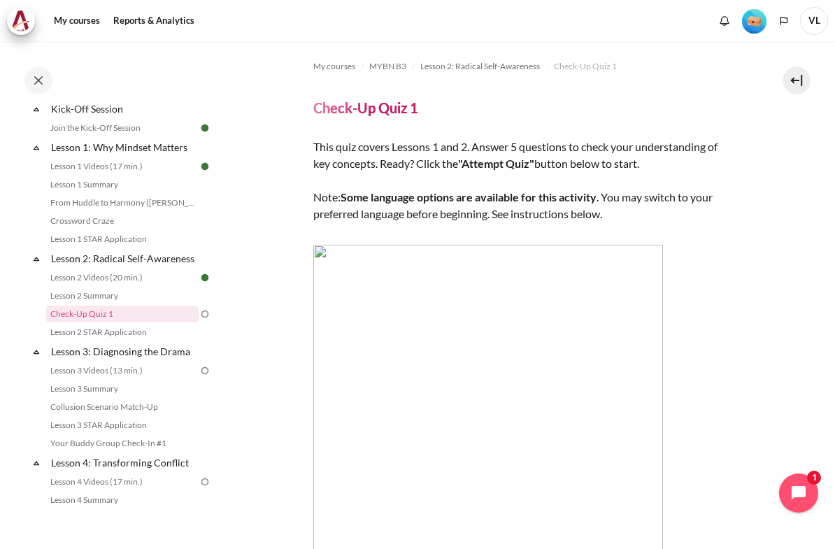
scroll to position [3, 0]
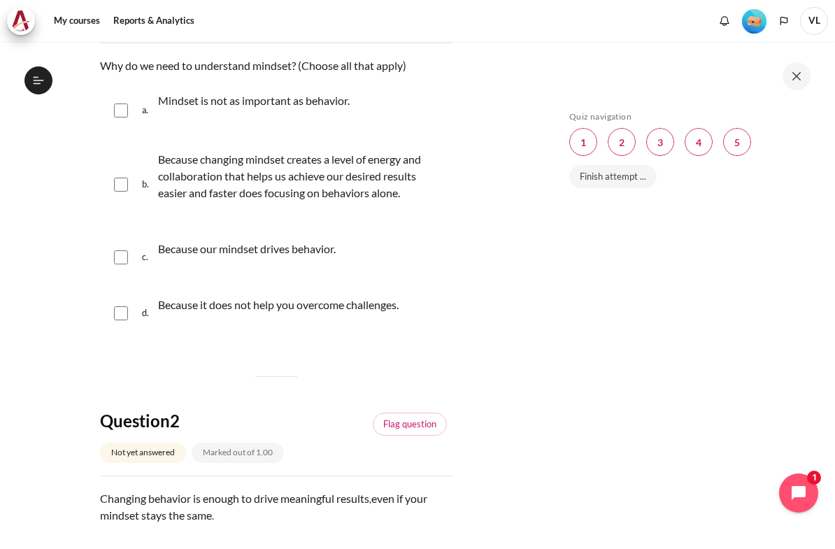
scroll to position [217, 0]
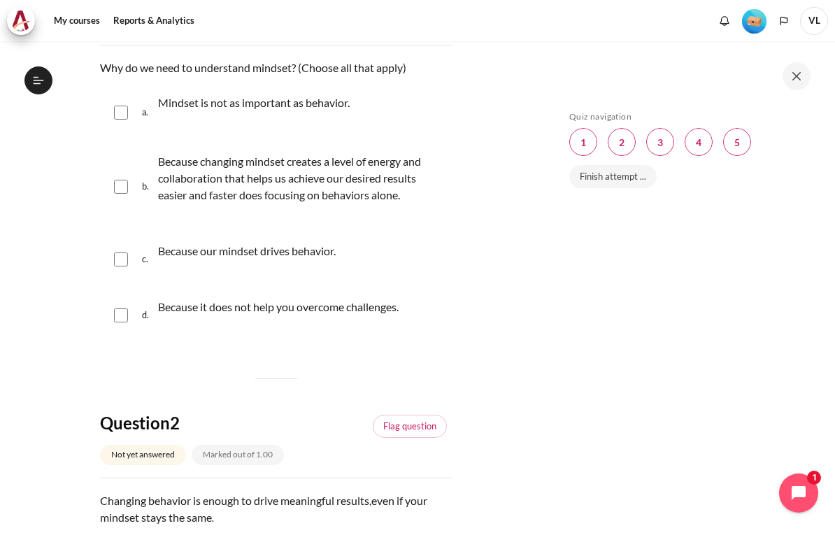
click at [125, 266] on input "Content" at bounding box center [121, 259] width 14 height 14
checkbox input "true"
click at [118, 191] on input "Content" at bounding box center [121, 187] width 14 height 14
checkbox input "true"
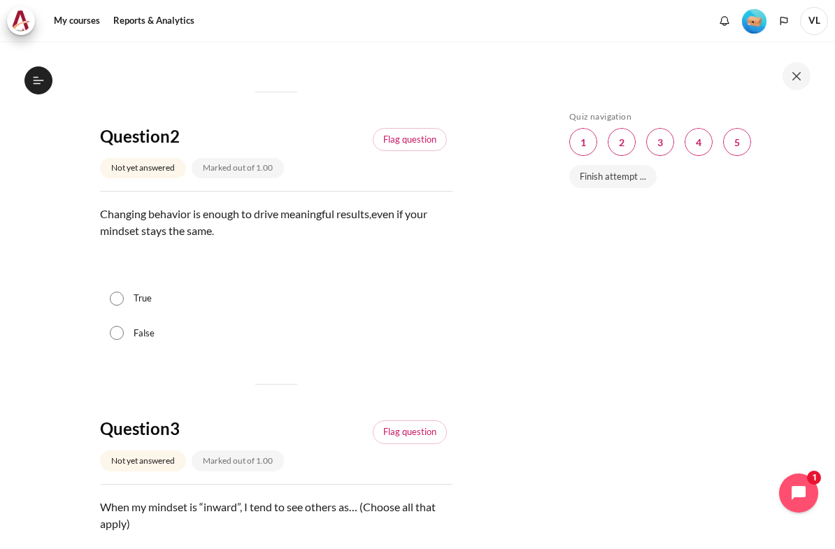
scroll to position [505, 0]
click at [106, 315] on div "True" at bounding box center [276, 297] width 352 height 35
click at [115, 305] on input "True" at bounding box center [117, 298] width 14 height 14
radio input "true"
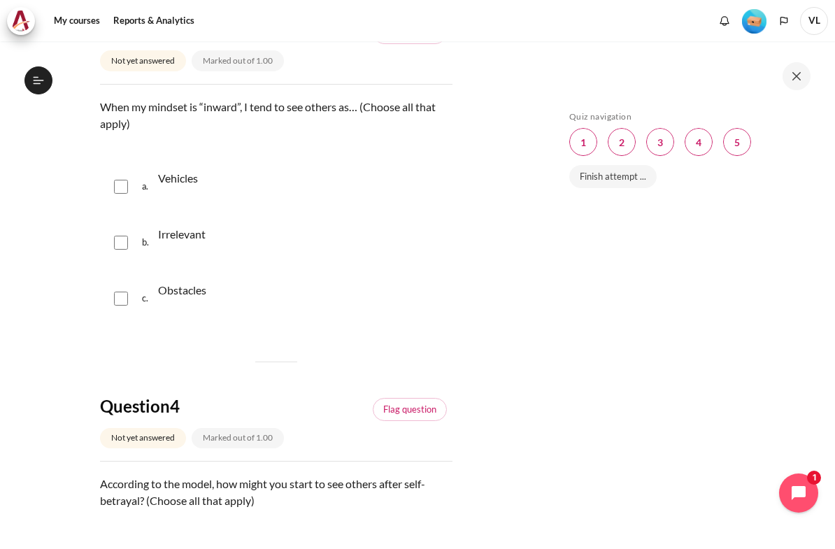
scroll to position [905, 0]
click at [124, 249] on input "Content" at bounding box center [121, 242] width 14 height 14
checkbox input "true"
click at [115, 324] on div "c. Obstacles" at bounding box center [276, 297] width 352 height 53
click at [128, 212] on div "a. Vehicles" at bounding box center [276, 185] width 352 height 53
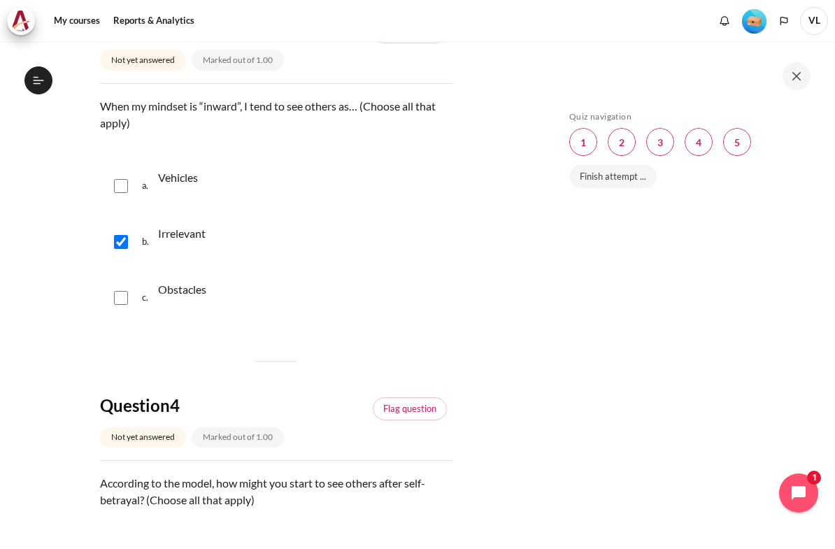
click at [143, 206] on span "a." at bounding box center [148, 185] width 13 height 39
checkbox input "true"
click at [108, 324] on div "c. Obstacles" at bounding box center [276, 297] width 352 height 53
click at [115, 305] on input "Content" at bounding box center [121, 298] width 14 height 14
checkbox input "true"
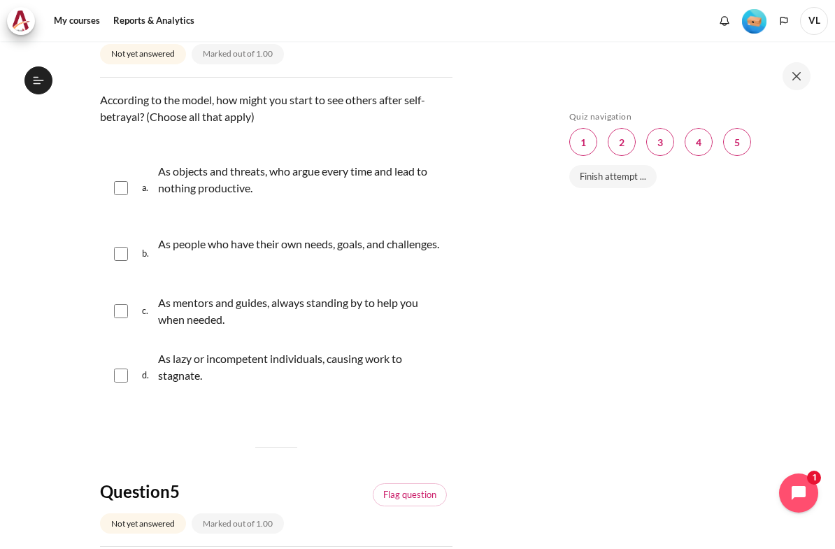
scroll to position [1288, 0]
click at [123, 194] on input "Content" at bounding box center [121, 187] width 14 height 14
checkbox input "true"
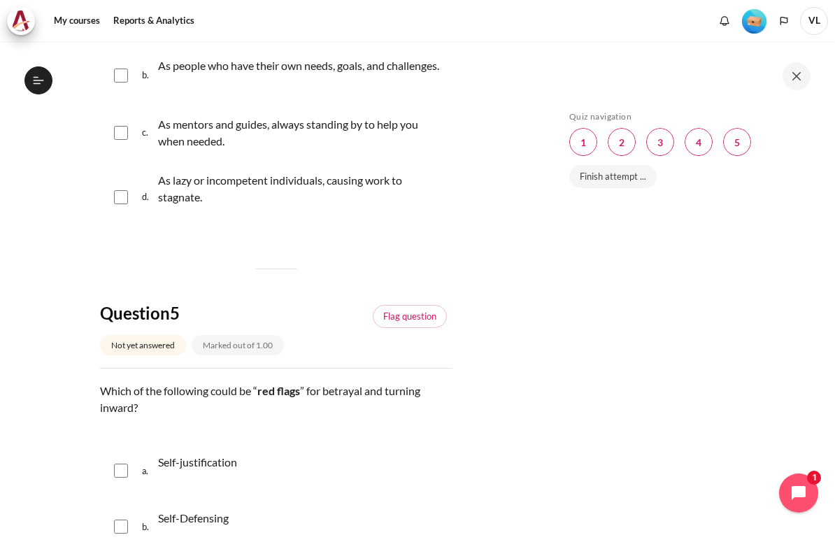
scroll to position [1467, 0]
click at [122, 203] on input "Content" at bounding box center [121, 196] width 14 height 14
checkbox input "true"
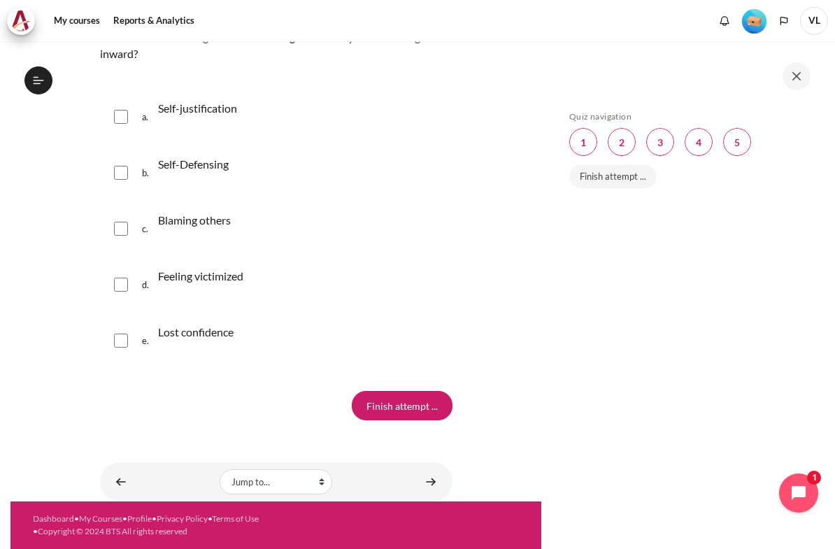
scroll to position [1823, 0]
click at [121, 124] on input "Content" at bounding box center [121, 117] width 14 height 14
checkbox input "true"
click at [113, 199] on div "b. Self-Defensing" at bounding box center [276, 172] width 352 height 53
click at [120, 180] on input "Content" at bounding box center [121, 173] width 14 height 14
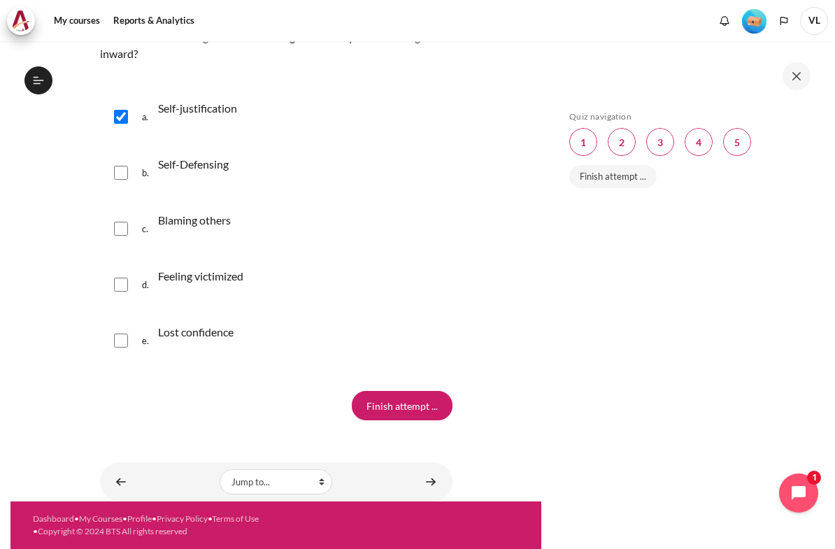
checkbox input "true"
click at [120, 236] on input "Content" at bounding box center [121, 229] width 14 height 14
checkbox input "true"
click at [122, 291] on input "Content" at bounding box center [121, 285] width 14 height 14
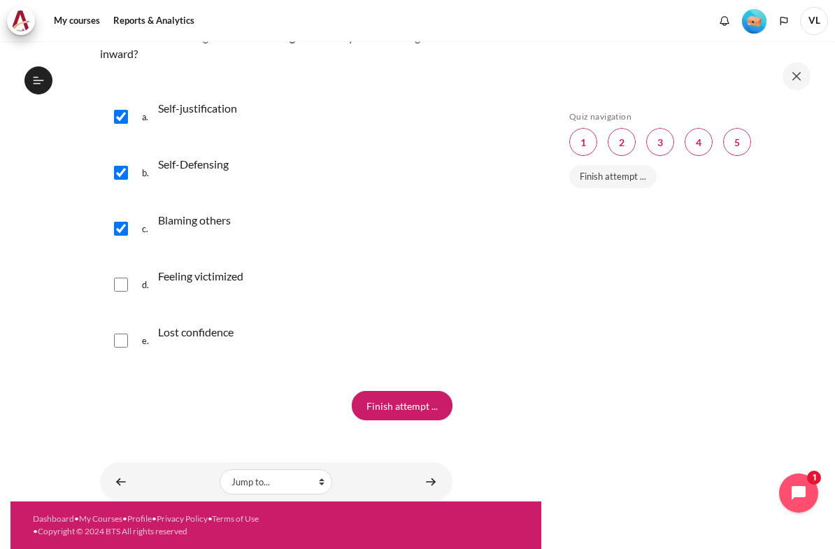
checkbox input "true"
click at [117, 347] on input "Content" at bounding box center [121, 340] width 14 height 14
checkbox input "true"
click at [385, 420] on input "Finish attempt ..." at bounding box center [402, 405] width 101 height 29
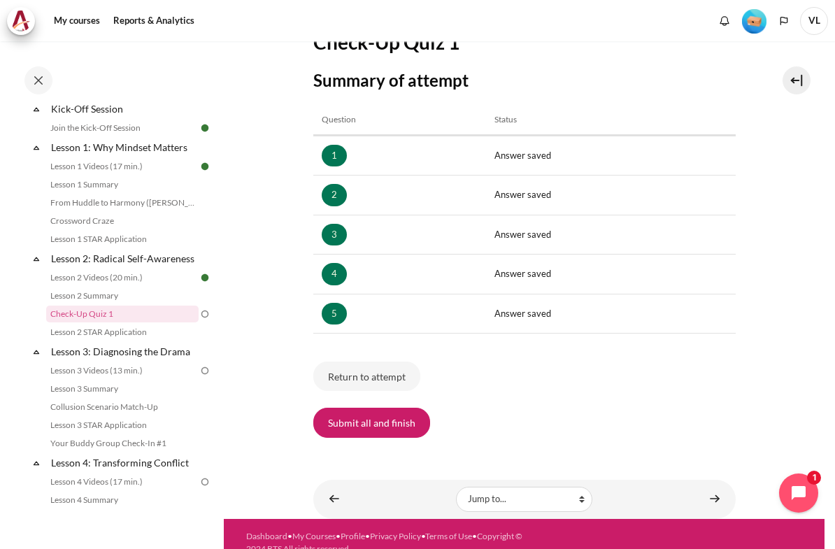
scroll to position [165, 0]
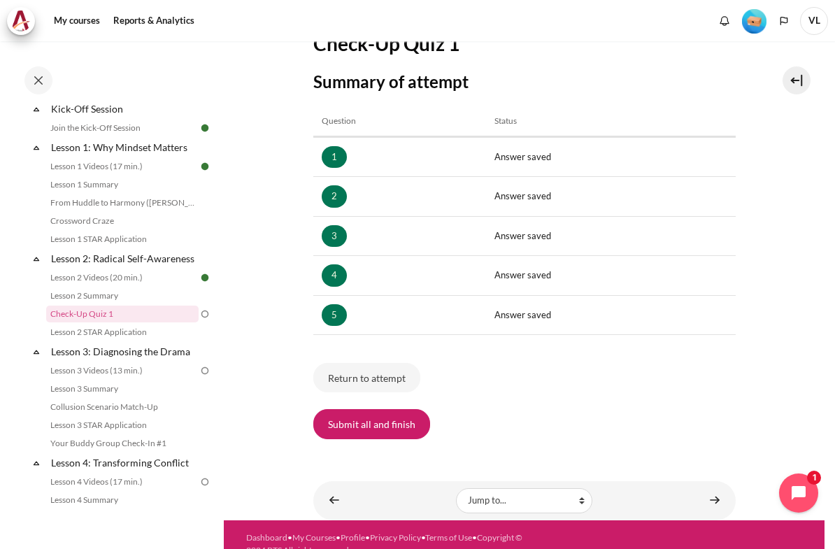
click at [341, 412] on button "Submit all and finish" at bounding box center [371, 423] width 117 height 29
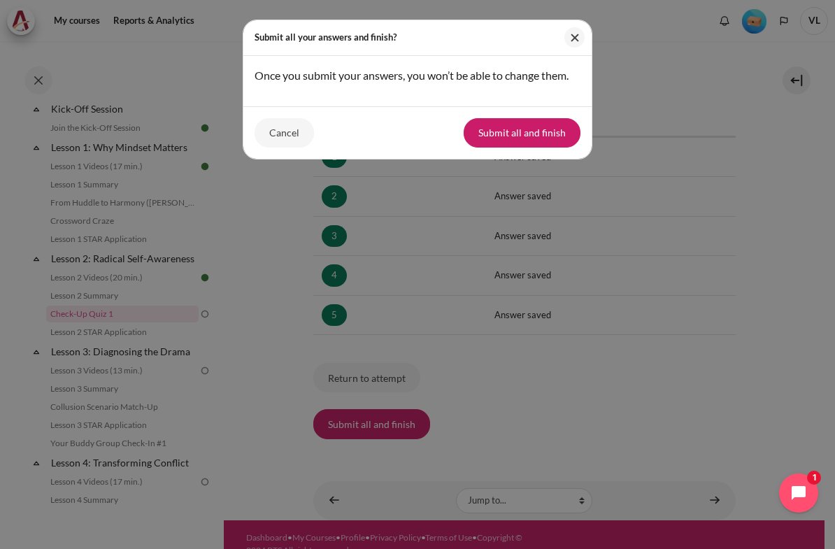
click at [557, 138] on button "Submit all and finish" at bounding box center [521, 132] width 117 height 29
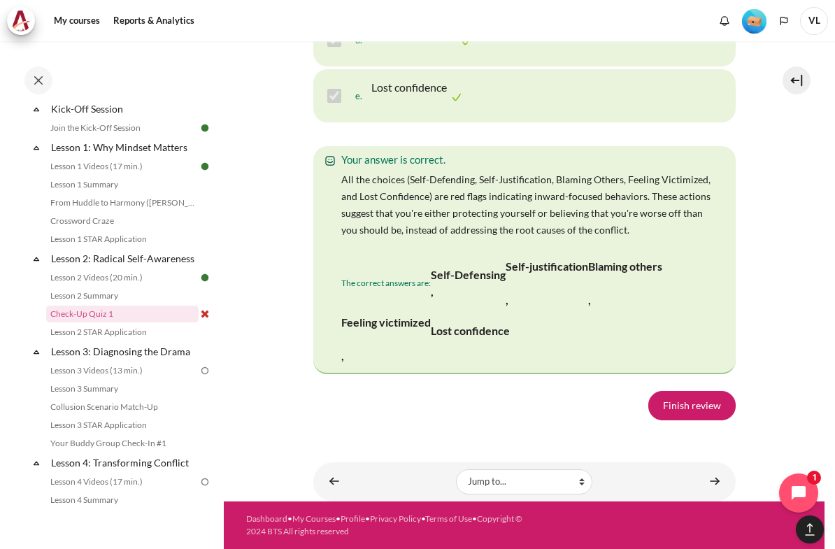
scroll to position [3, 0]
click at [695, 396] on link "Finish review" at bounding box center [691, 405] width 87 height 29
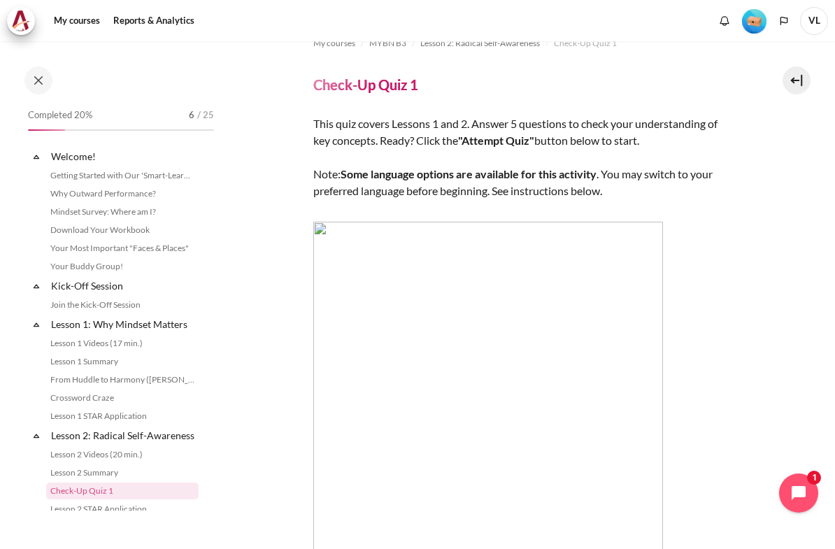
scroll to position [177, 0]
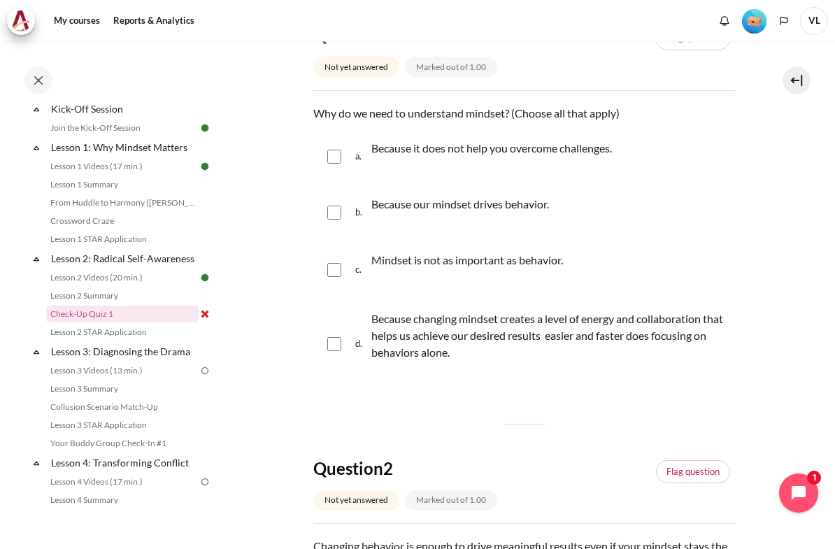
scroll to position [175, 0]
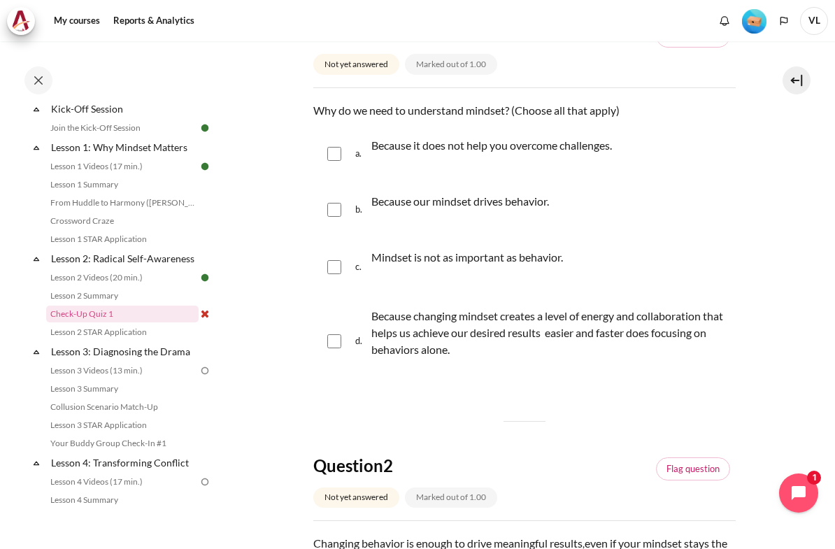
click at [338, 203] on input "Content" at bounding box center [334, 210] width 14 height 14
checkbox input "true"
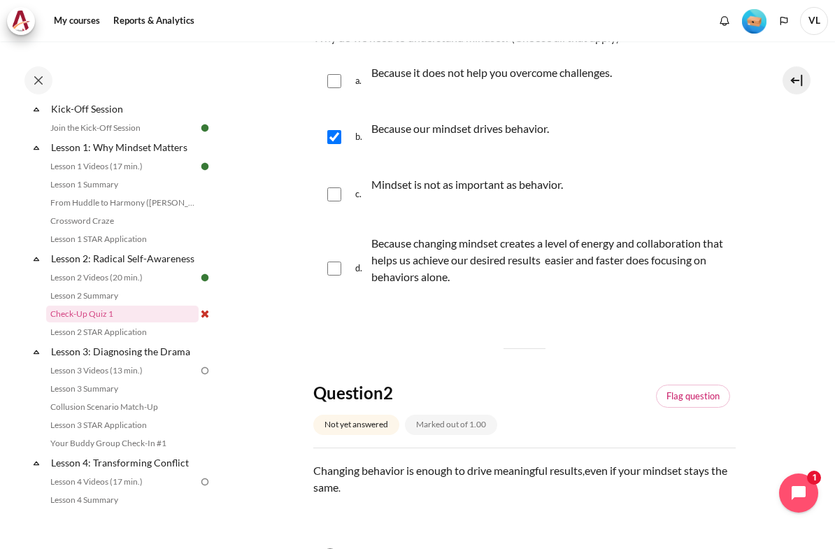
scroll to position [248, 0]
click at [337, 261] on input "Content" at bounding box center [334, 268] width 14 height 14
checkbox input "true"
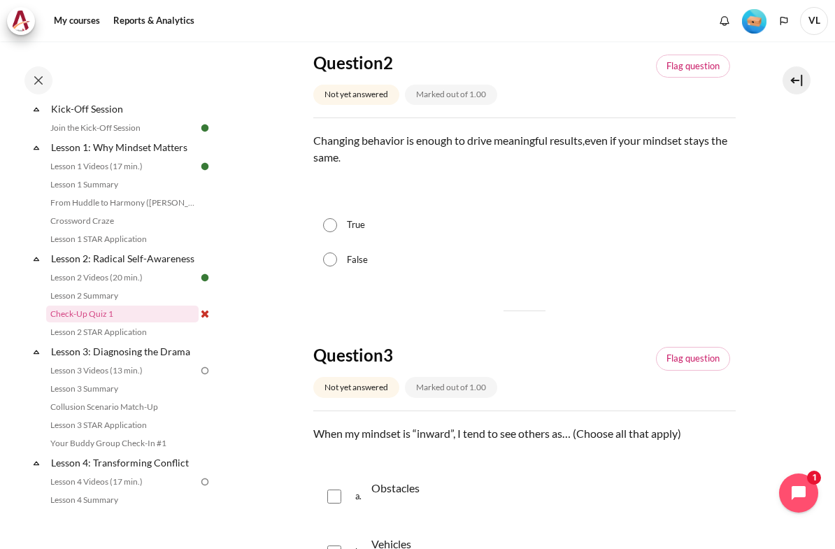
scroll to position [579, 0]
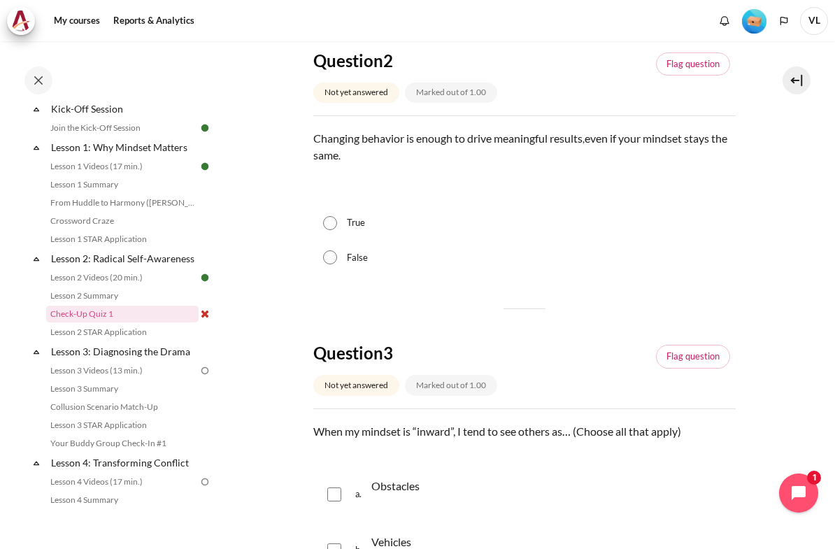
click at [336, 240] on div "False" at bounding box center [524, 257] width 422 height 35
click at [329, 250] on input "False" at bounding box center [330, 257] width 14 height 14
radio input "true"
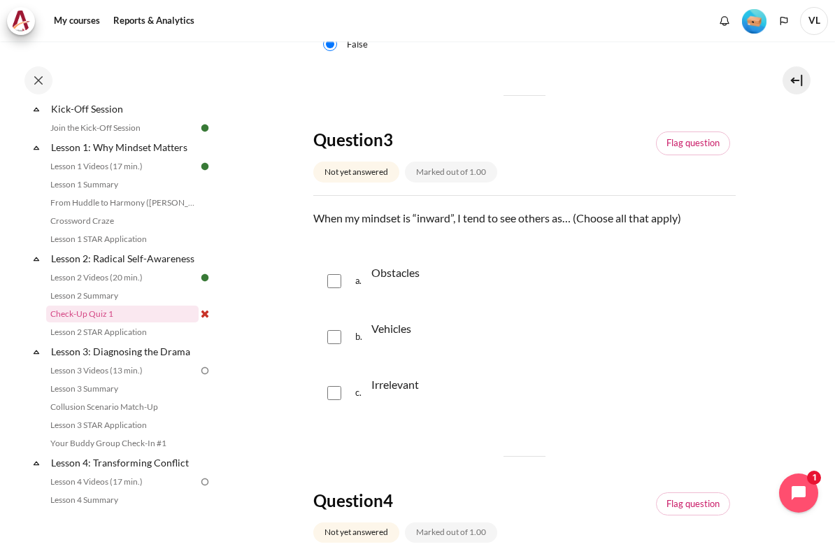
scroll to position [793, 0]
click at [350, 275] on div "a. Obstacles" at bounding box center [524, 280] width 422 height 53
click at [337, 329] on input "Content" at bounding box center [334, 336] width 14 height 14
checkbox input "true"
click at [332, 273] on input "Content" at bounding box center [334, 280] width 14 height 14
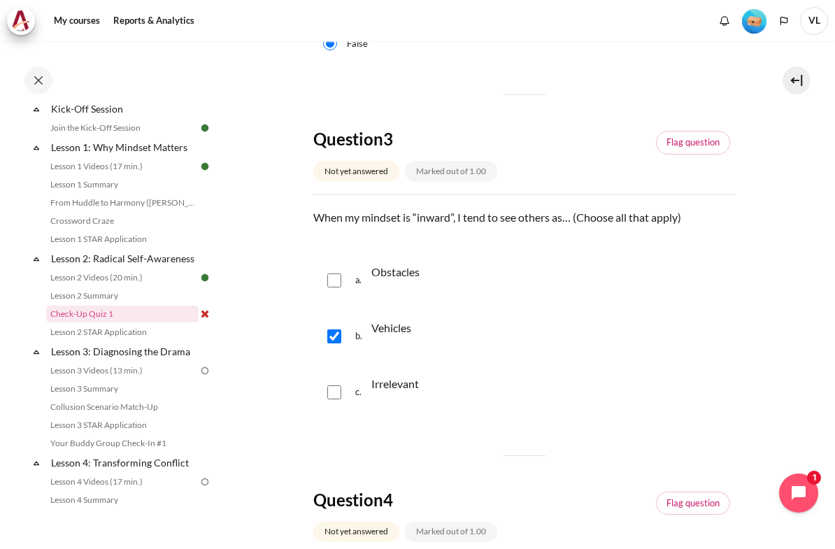
checkbox input "true"
click at [329, 385] on input "Content" at bounding box center [334, 392] width 14 height 14
checkbox input "true"
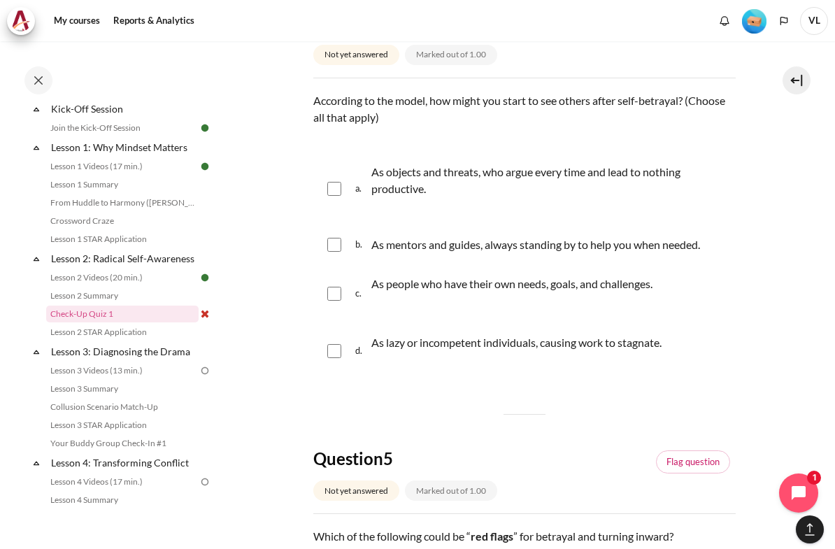
scroll to position [1271, 0]
click at [340, 181] on input "Content" at bounding box center [334, 188] width 14 height 14
checkbox input "true"
click at [336, 343] on input "Content" at bounding box center [334, 350] width 14 height 14
checkbox input "true"
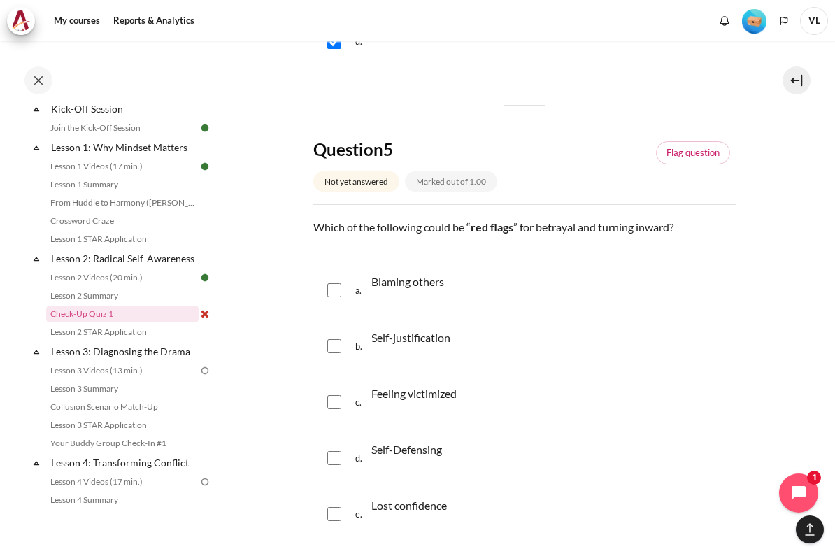
scroll to position [1580, 0]
click at [339, 290] on div "a. Blaming others" at bounding box center [524, 288] width 422 height 53
click at [333, 282] on input "Content" at bounding box center [334, 289] width 14 height 14
checkbox input "true"
click at [331, 338] on input "Content" at bounding box center [334, 345] width 14 height 14
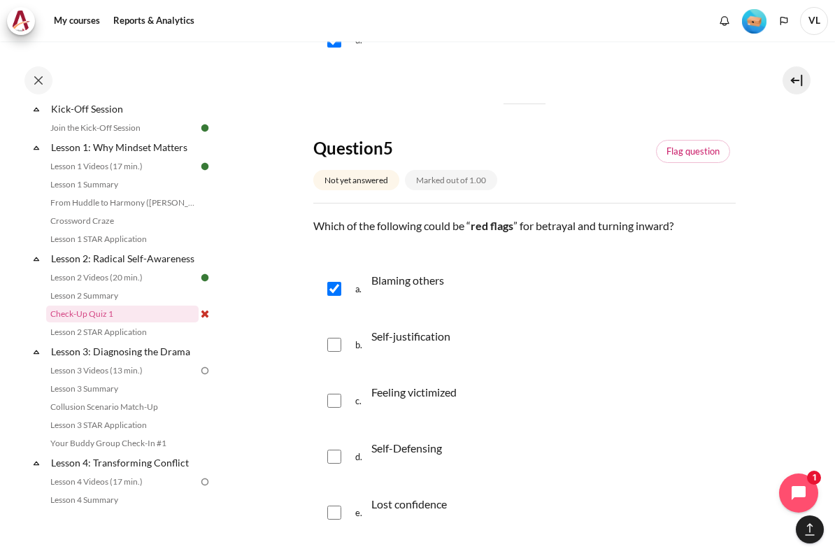
checkbox input "true"
click at [322, 390] on div "c. Feeling victimized" at bounding box center [524, 400] width 422 height 53
click at [336, 394] on input "Content" at bounding box center [334, 401] width 14 height 14
checkbox input "true"
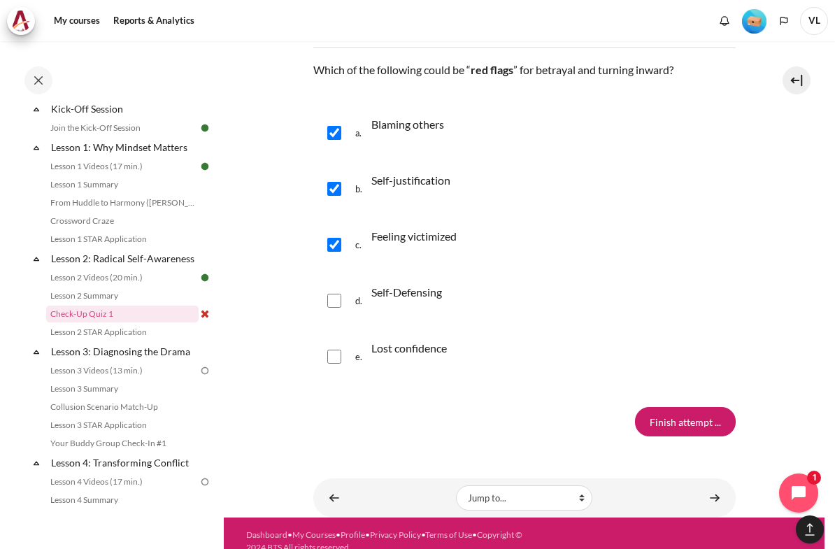
scroll to position [1736, 0]
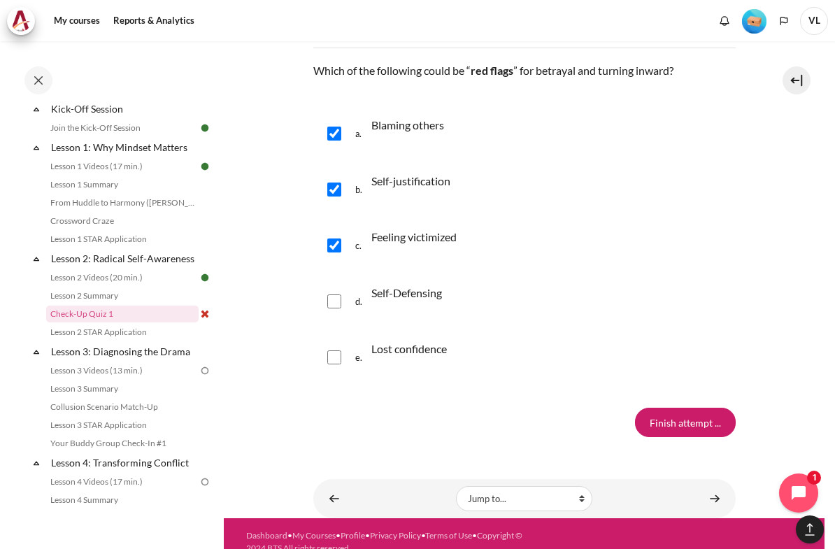
click at [336, 294] on input "Content" at bounding box center [334, 301] width 14 height 14
checkbox input "true"
click at [336, 350] on input "Content" at bounding box center [334, 357] width 14 height 14
checkbox input "true"
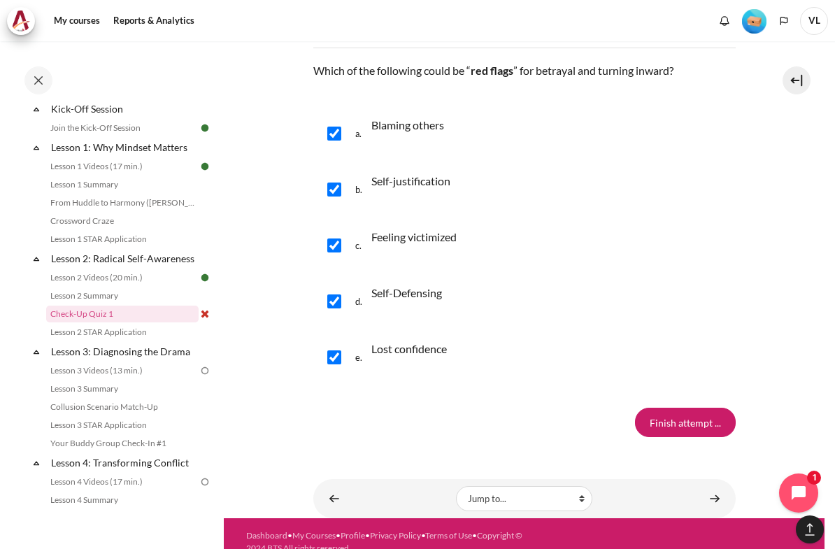
click at [709, 408] on input "Finish attempt ..." at bounding box center [685, 422] width 101 height 29
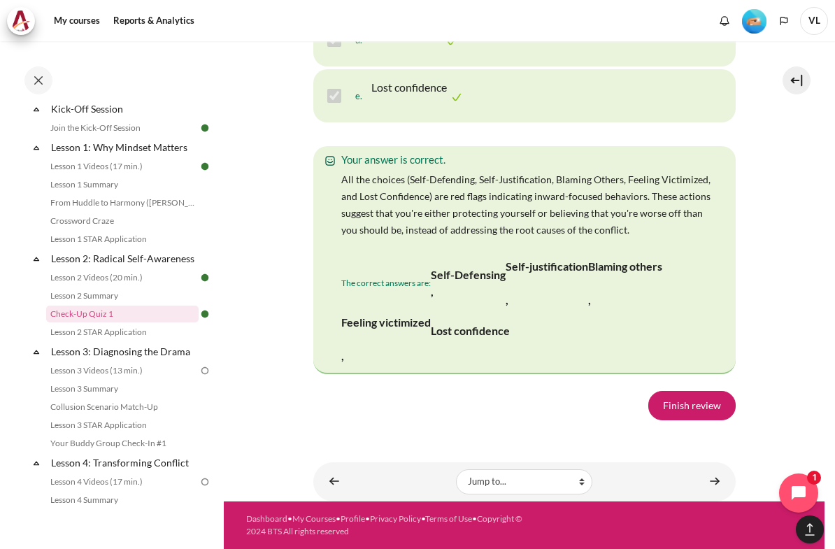
scroll to position [3039, 0]
click at [707, 415] on link "Finish review" at bounding box center [691, 405] width 87 height 29
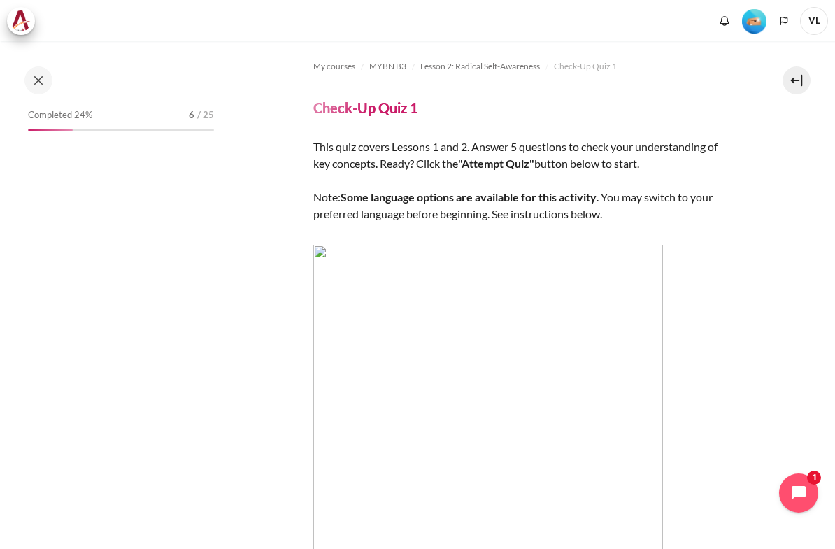
scroll to position [177, 0]
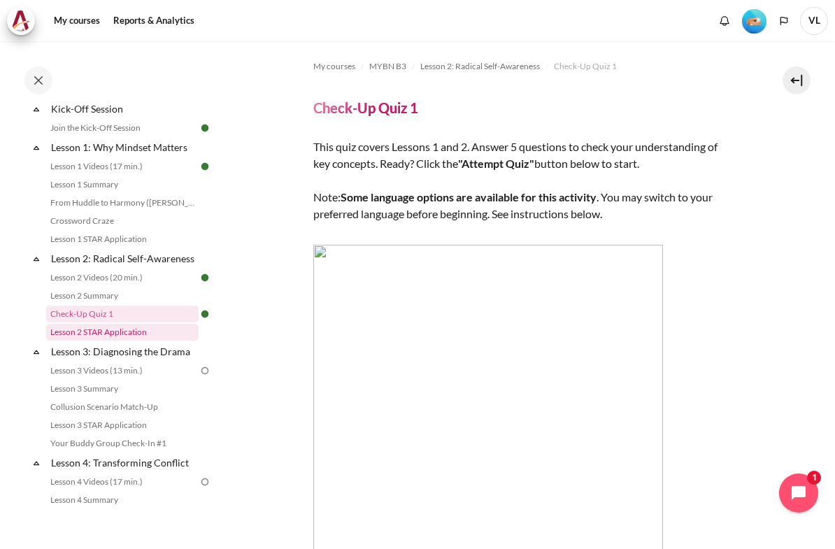
click at [142, 337] on link "Lesson 2 STAR Application" at bounding box center [122, 332] width 152 height 17
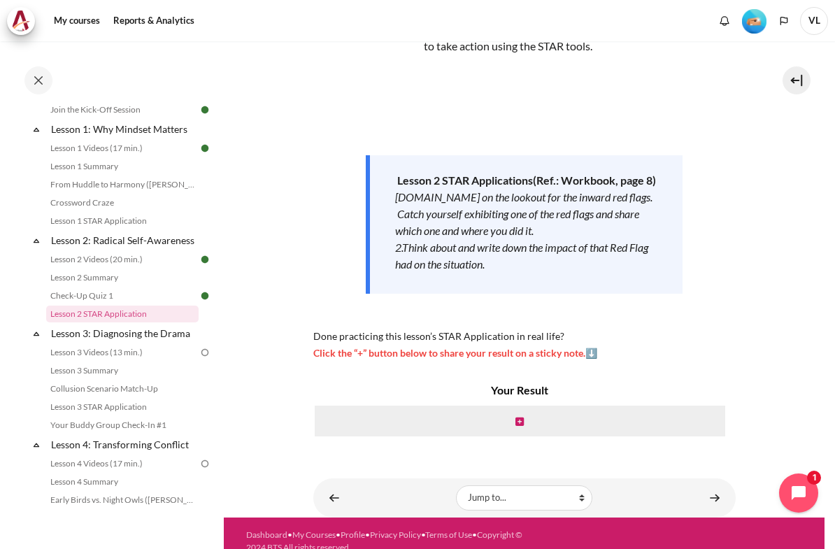
scroll to position [117, 0]
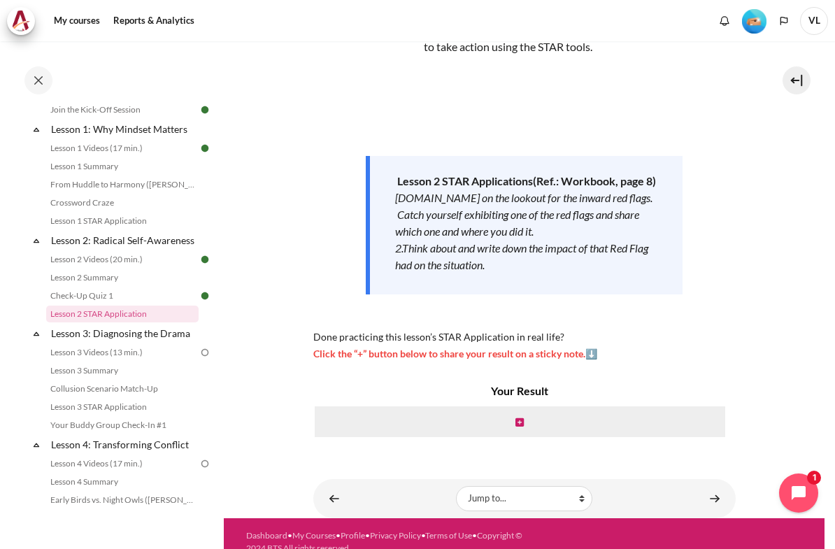
click at [519, 417] on icon "Content" at bounding box center [519, 422] width 8 height 10
click at [517, 417] on icon "Content" at bounding box center [519, 422] width 8 height 10
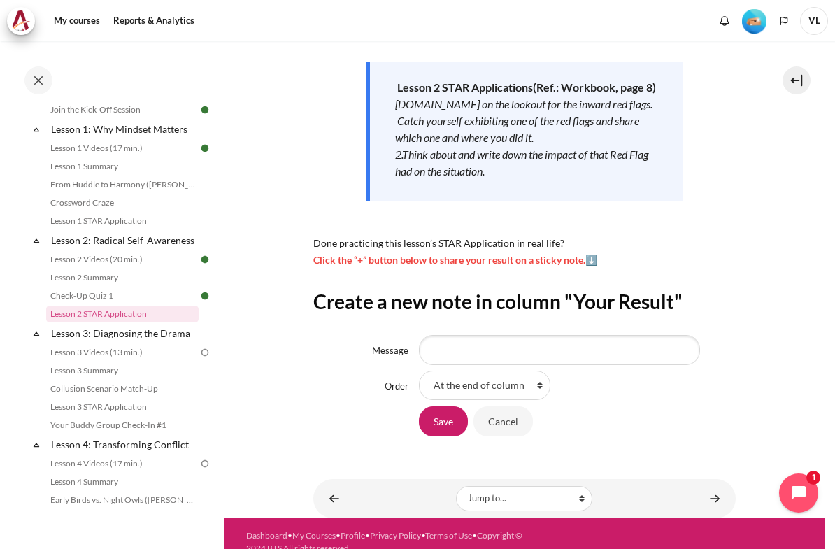
scroll to position [3, 0]
click at [635, 335] on input "Message" at bounding box center [559, 349] width 281 height 29
click at [641, 335] on input "Message" at bounding box center [559, 349] width 281 height 29
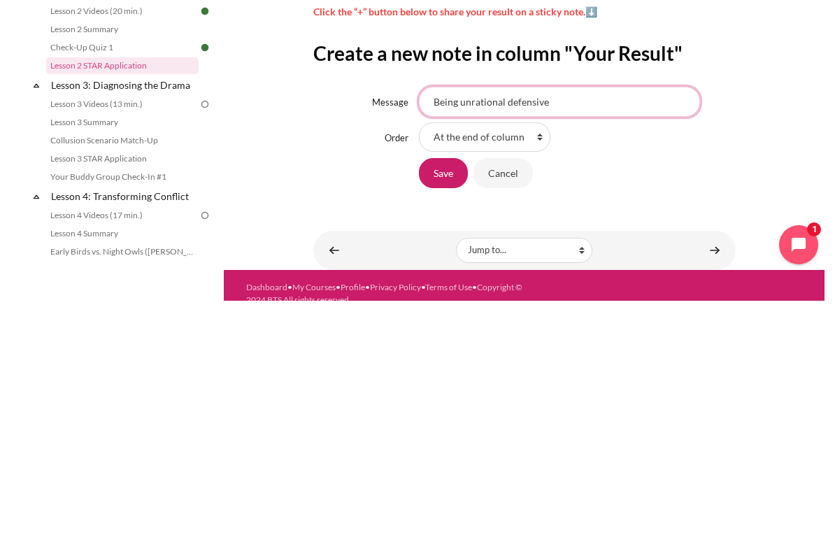
click at [485, 335] on input "Being unrational defensive" at bounding box center [559, 349] width 281 height 29
type input "Being defensive"
click at [702, 370] on div "At the end of column First place in column" at bounding box center [577, 384] width 317 height 29
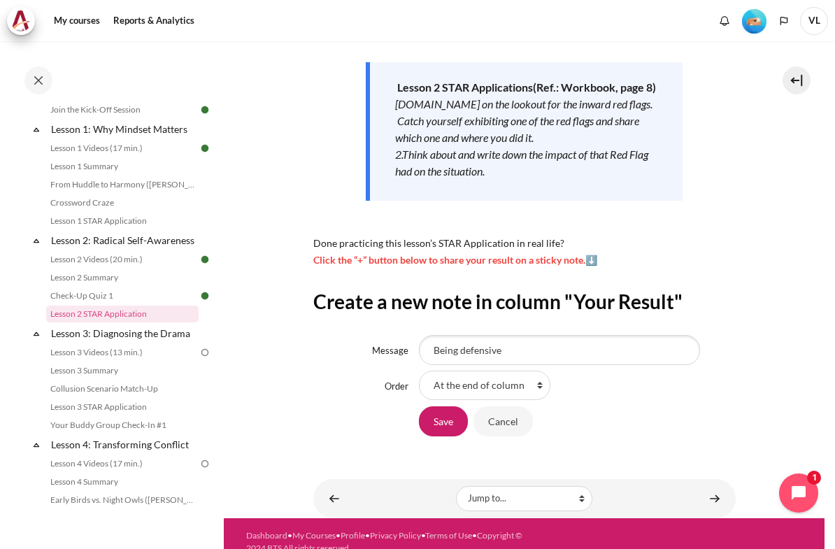
click at [449, 412] on input "Save" at bounding box center [443, 420] width 49 height 29
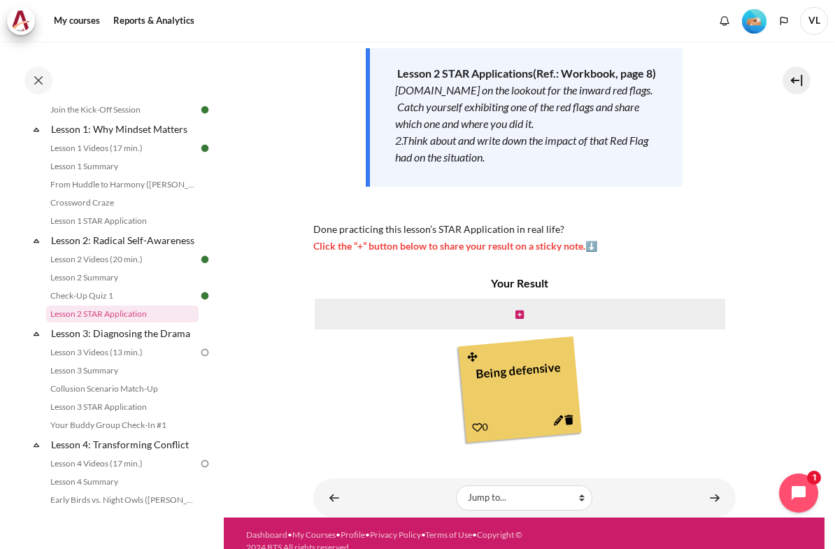
scroll to position [224, 0]
click at [559, 356] on div "Being defensive" at bounding box center [519, 387] width 106 height 66
click at [557, 416] on icon "Content" at bounding box center [557, 421] width 10 height 10
click at [556, 416] on icon "Content" at bounding box center [557, 421] width 10 height 10
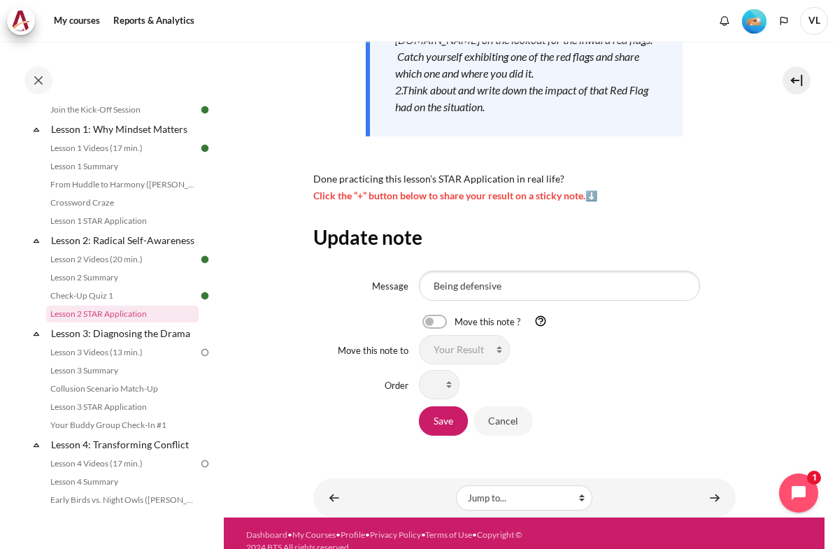
scroll to position [274, 0]
click at [659, 336] on div "Your Result" at bounding box center [577, 350] width 317 height 29
click at [763, 260] on section "My courses MYBN B3 Lesson 2: Radical Self-Awareness Lesson 2 STAR Application L…" at bounding box center [524, 142] width 600 height 751
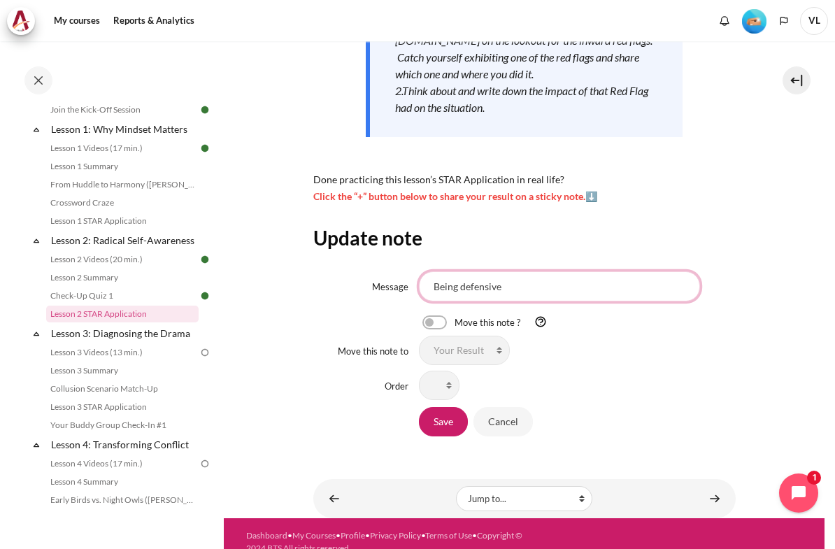
click at [540, 274] on input "Being defensive" at bounding box center [559, 285] width 281 height 29
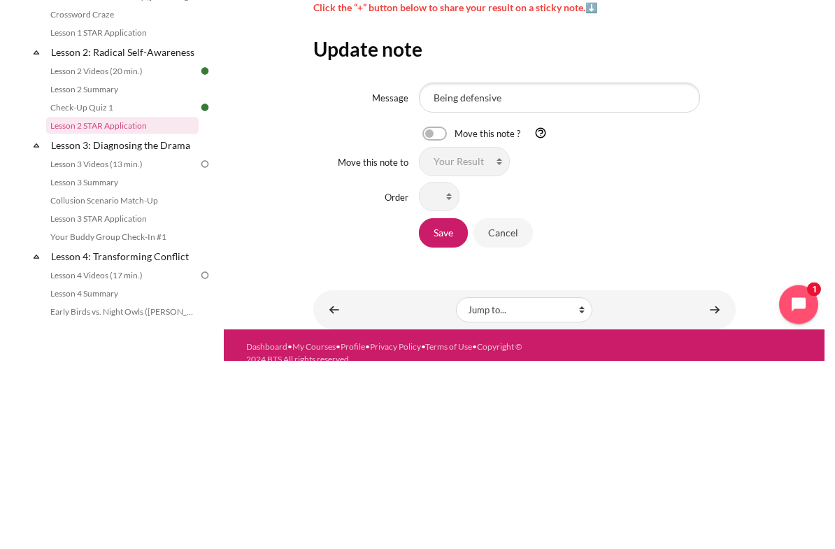
scroll to position [3, 0]
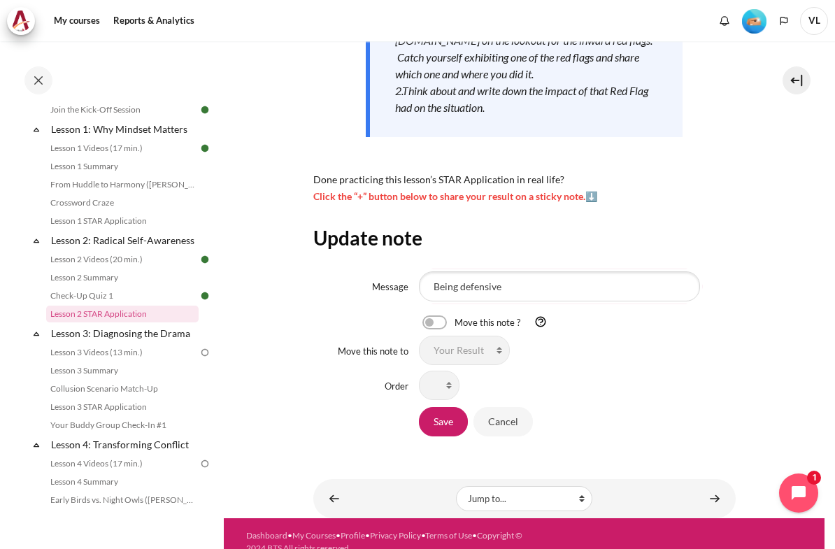
click at [795, 331] on section "My courses MYBN B3 Lesson 2: Radical Self-Awareness Lesson 2 STAR Application L…" at bounding box center [524, 142] width 600 height 751
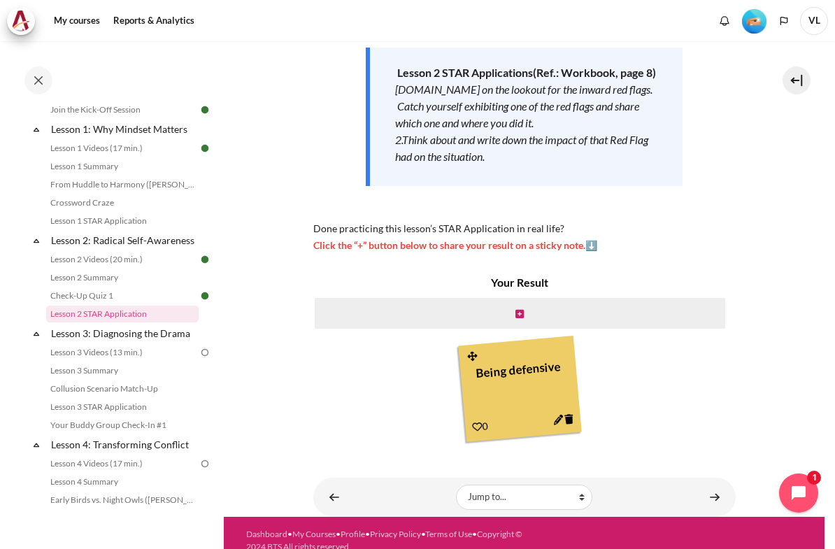
scroll to position [224, 0]
